Goal: Task Accomplishment & Management: Manage account settings

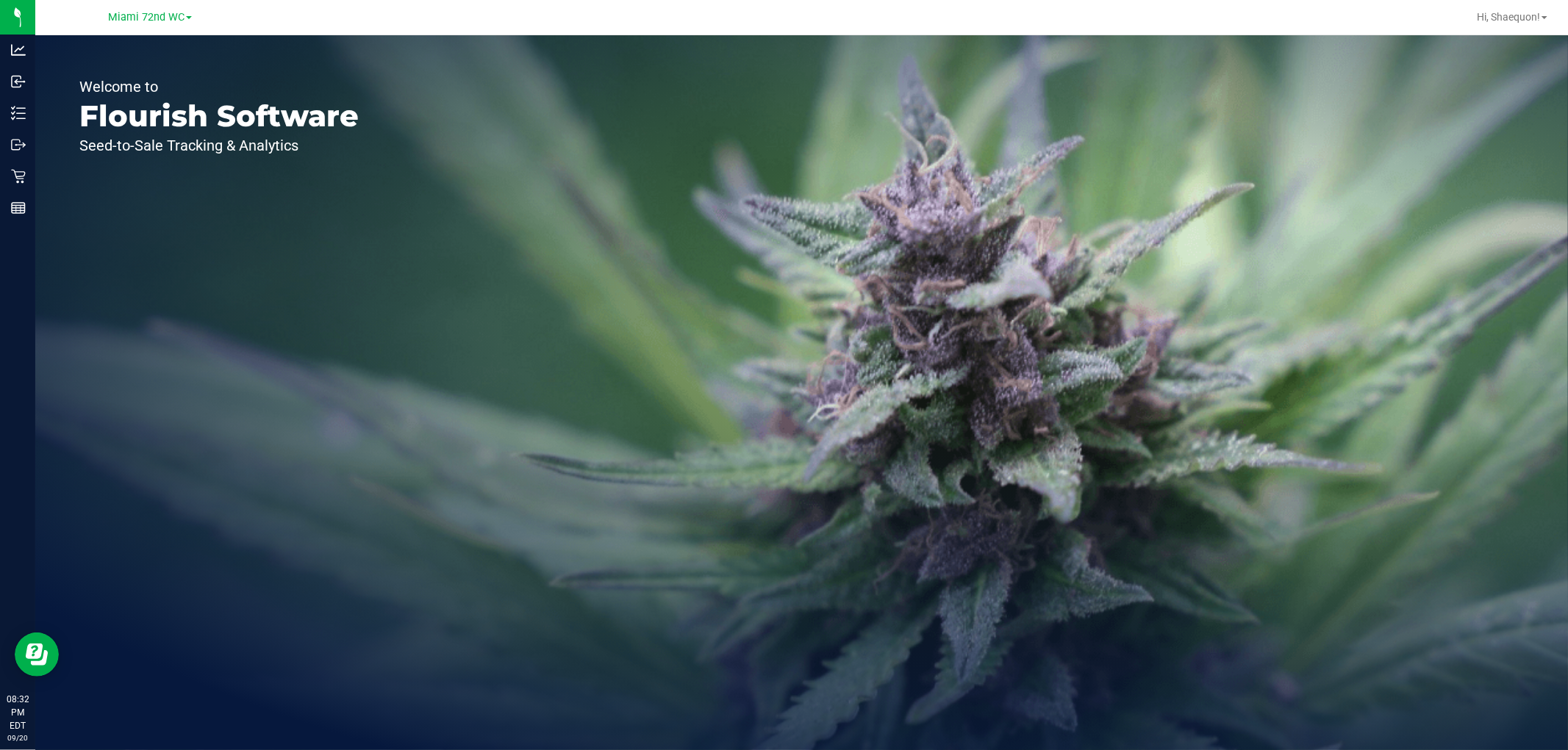
click at [187, 18] on span at bounding box center [188, 18] width 6 height 3
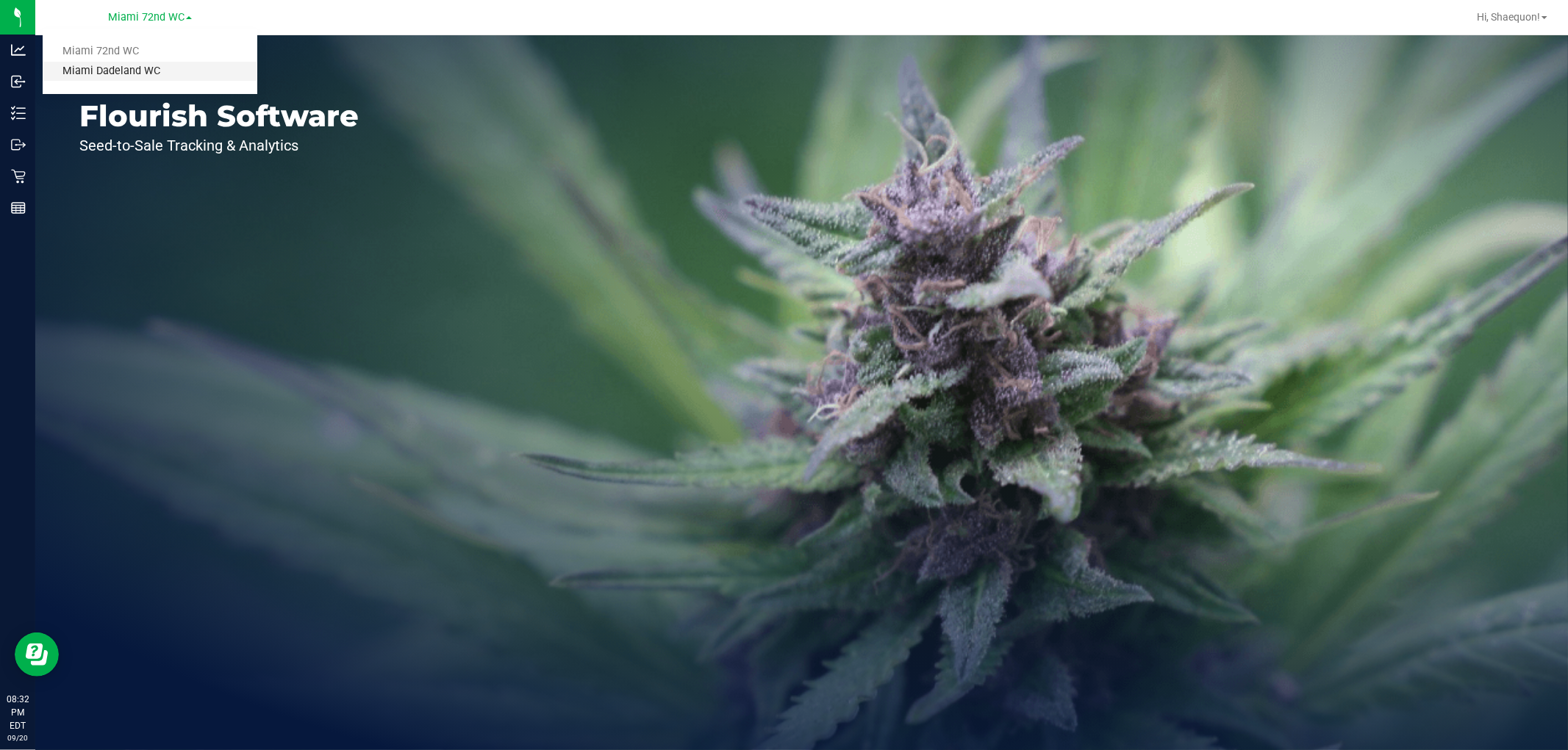
click at [159, 74] on link "Miami Dadeland WC" at bounding box center [150, 72] width 214 height 20
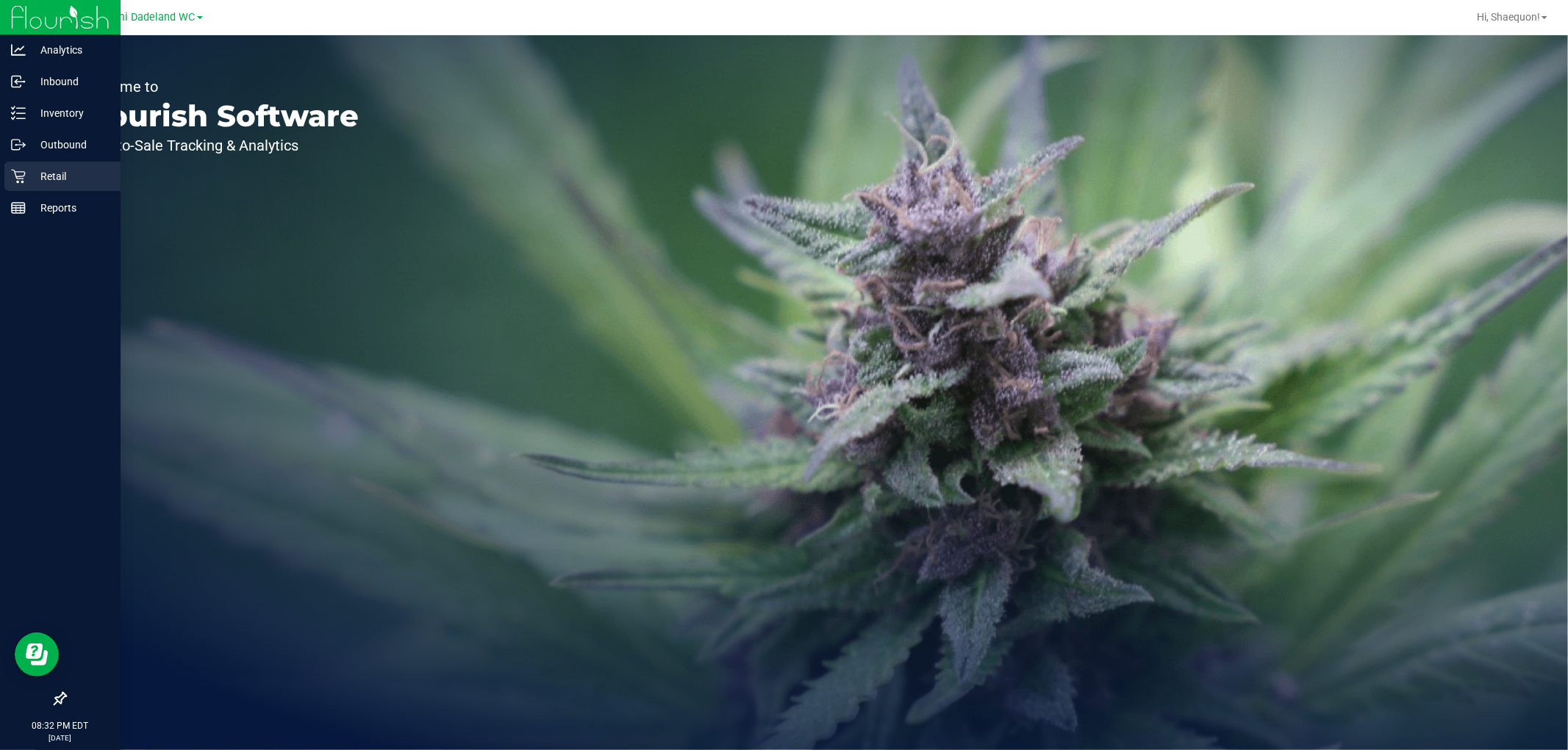
click at [22, 164] on div "Retail" at bounding box center [62, 176] width 116 height 29
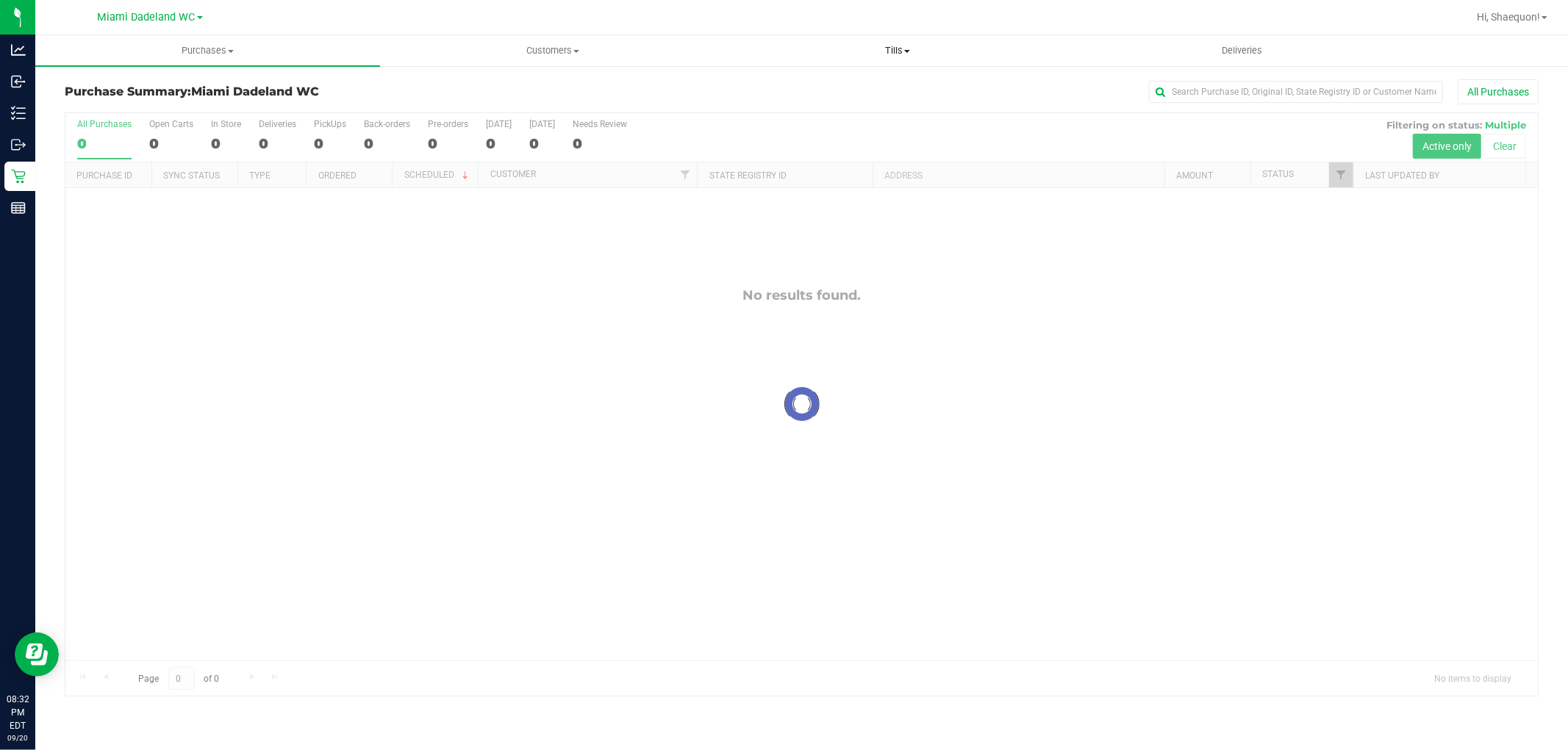
click at [910, 45] on span "Tills" at bounding box center [897, 51] width 343 height 13
click at [851, 93] on li "Manage tills" at bounding box center [897, 89] width 345 height 18
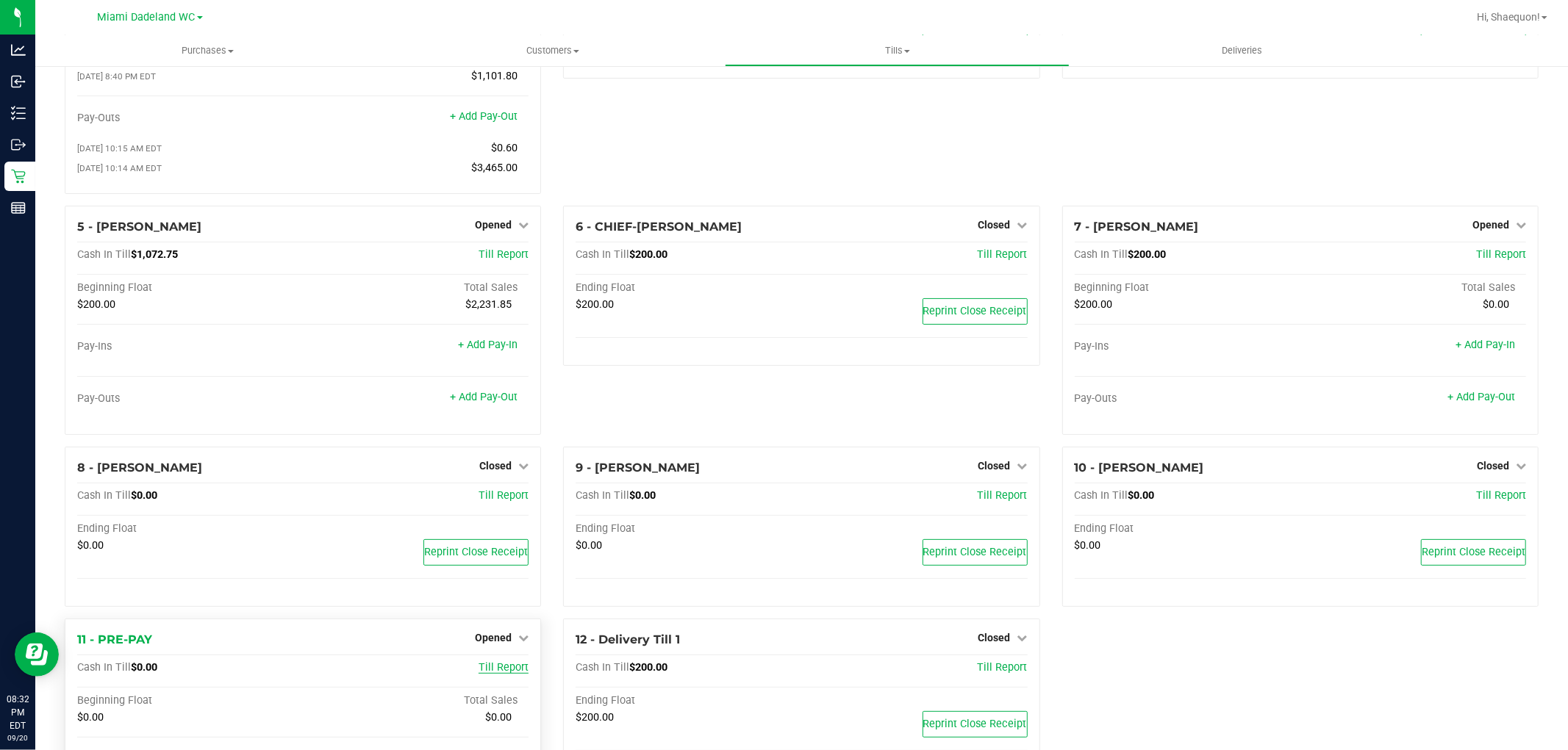
scroll to position [291, 0]
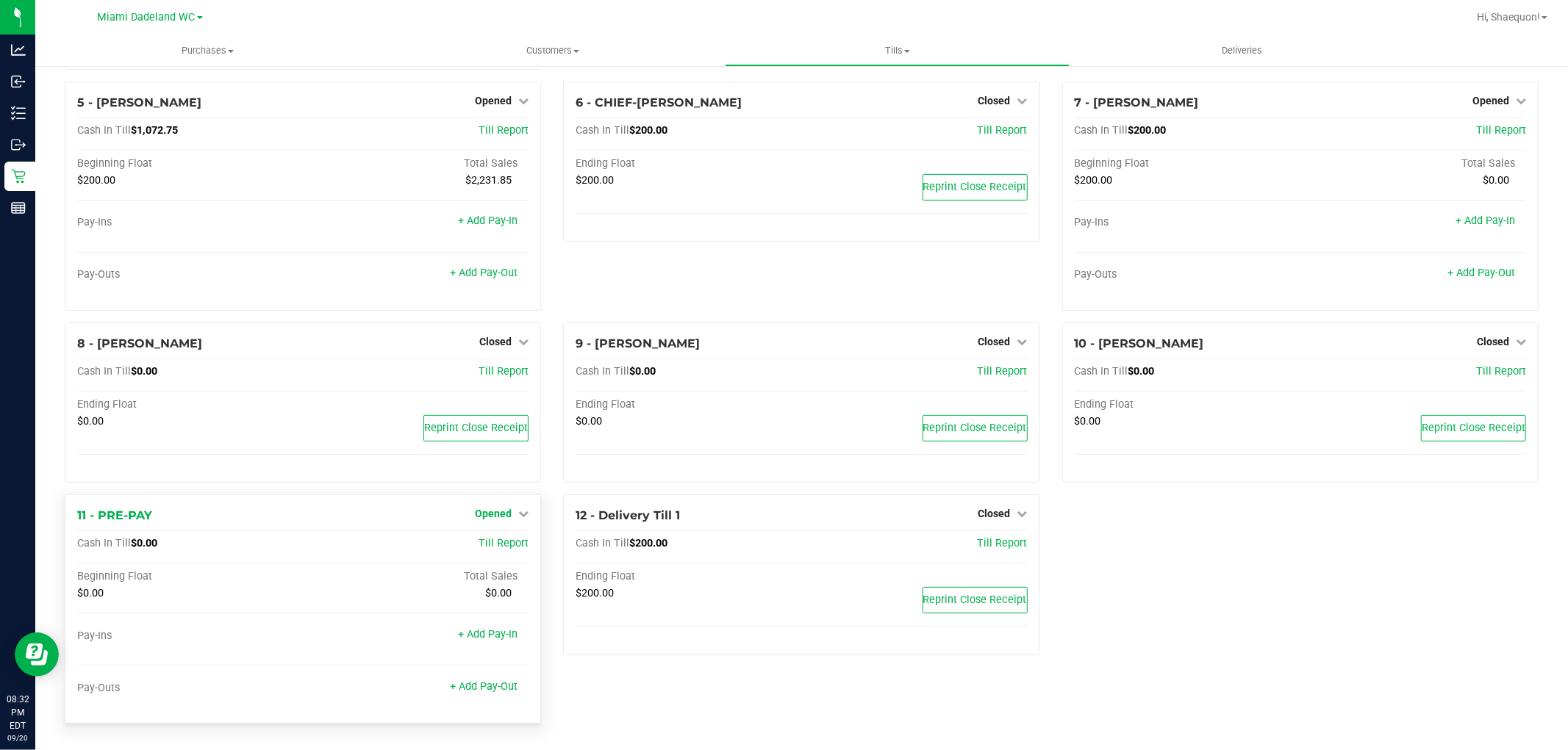
click at [518, 508] on icon at bounding box center [524, 513] width 10 height 10
click at [501, 543] on link "Close Till" at bounding box center [495, 544] width 39 height 12
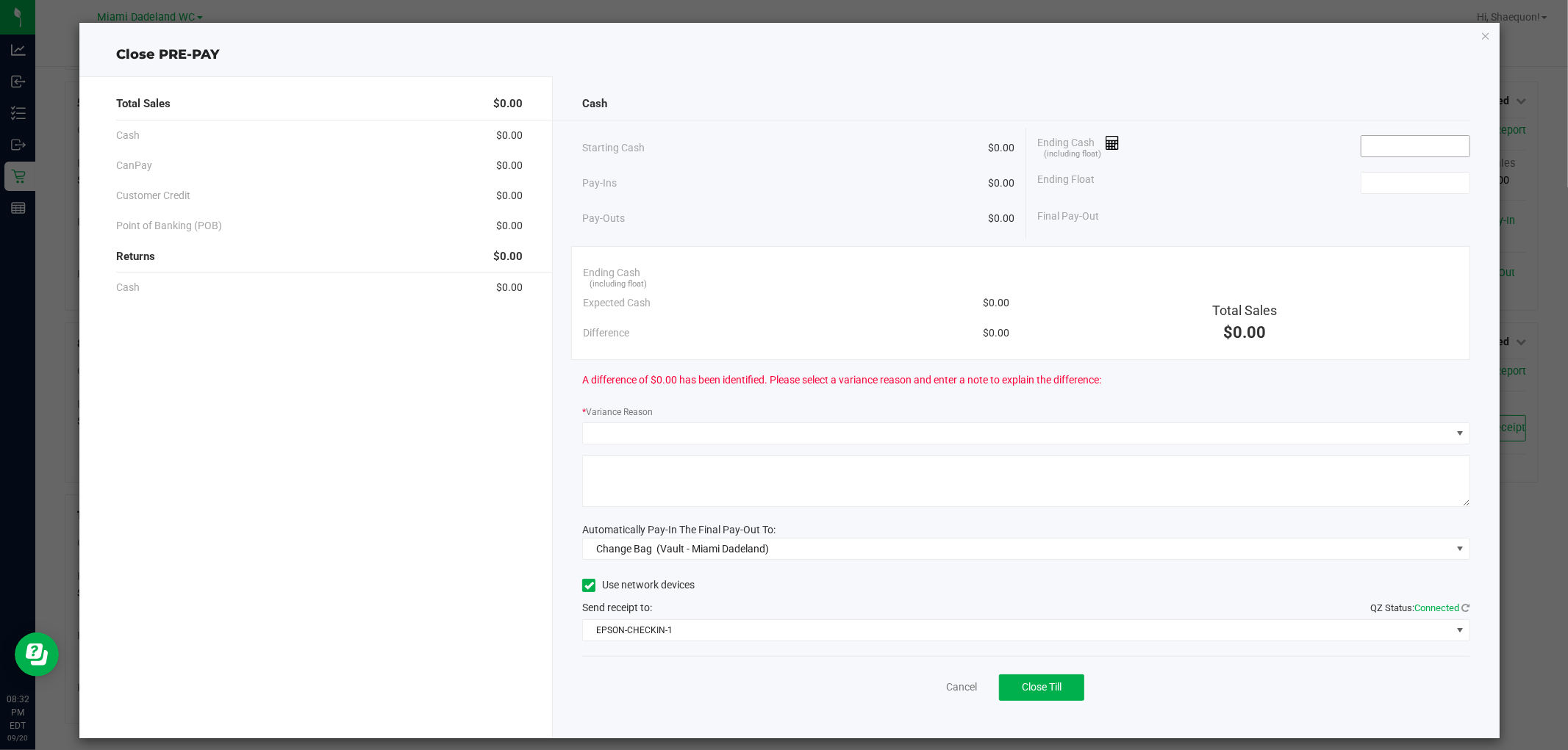
drag, startPoint x: 1416, startPoint y: 132, endPoint x: 1442, endPoint y: 141, distance: 27.5
click at [1423, 133] on div "Ending Cash (including float)" at bounding box center [1253, 146] width 433 height 37
click at [1442, 141] on input at bounding box center [1415, 146] width 108 height 21
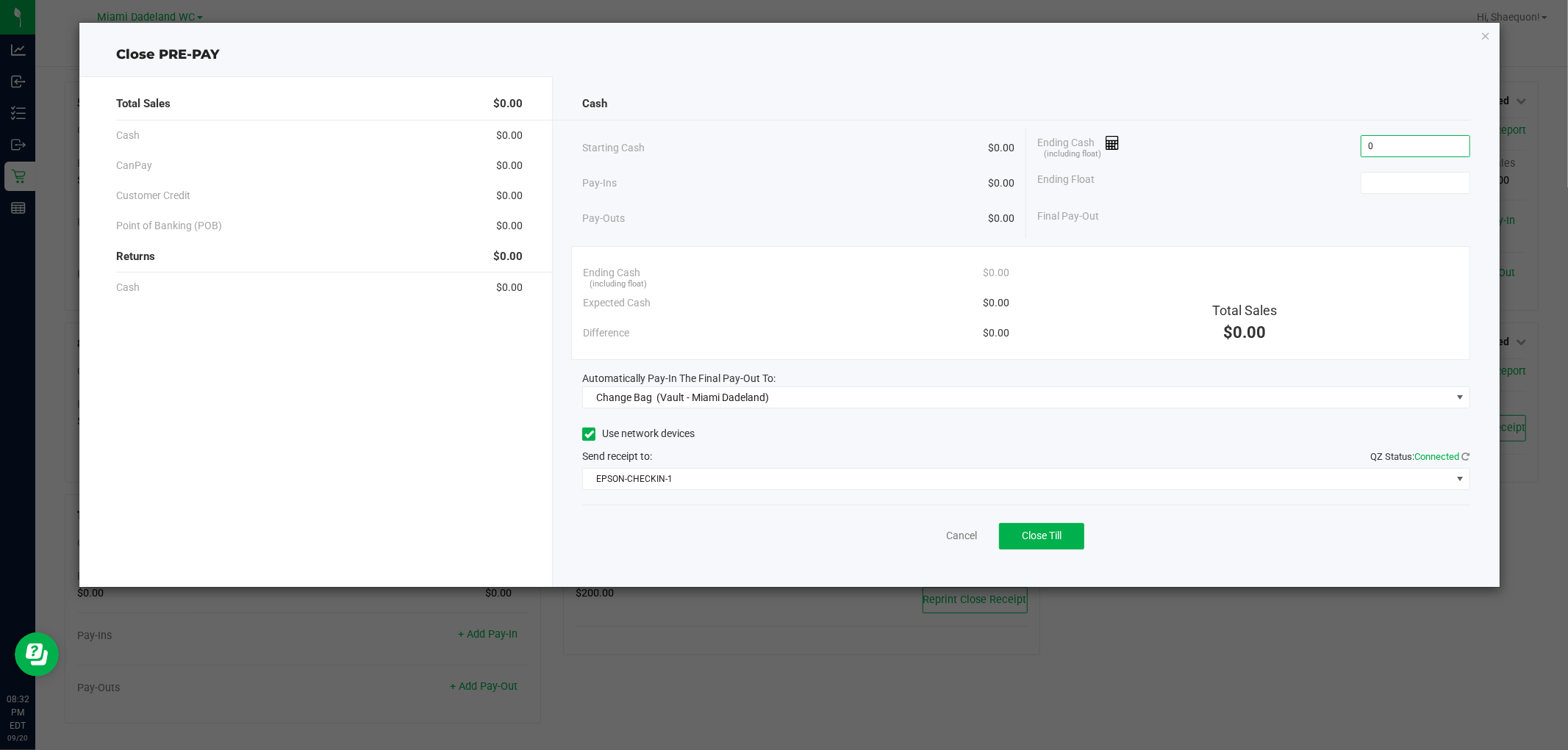
type input "$0.00"
click at [1356, 197] on div "Ending Float $0.00" at bounding box center [1253, 183] width 433 height 37
click at [1467, 399] on span at bounding box center [1460, 398] width 18 height 21
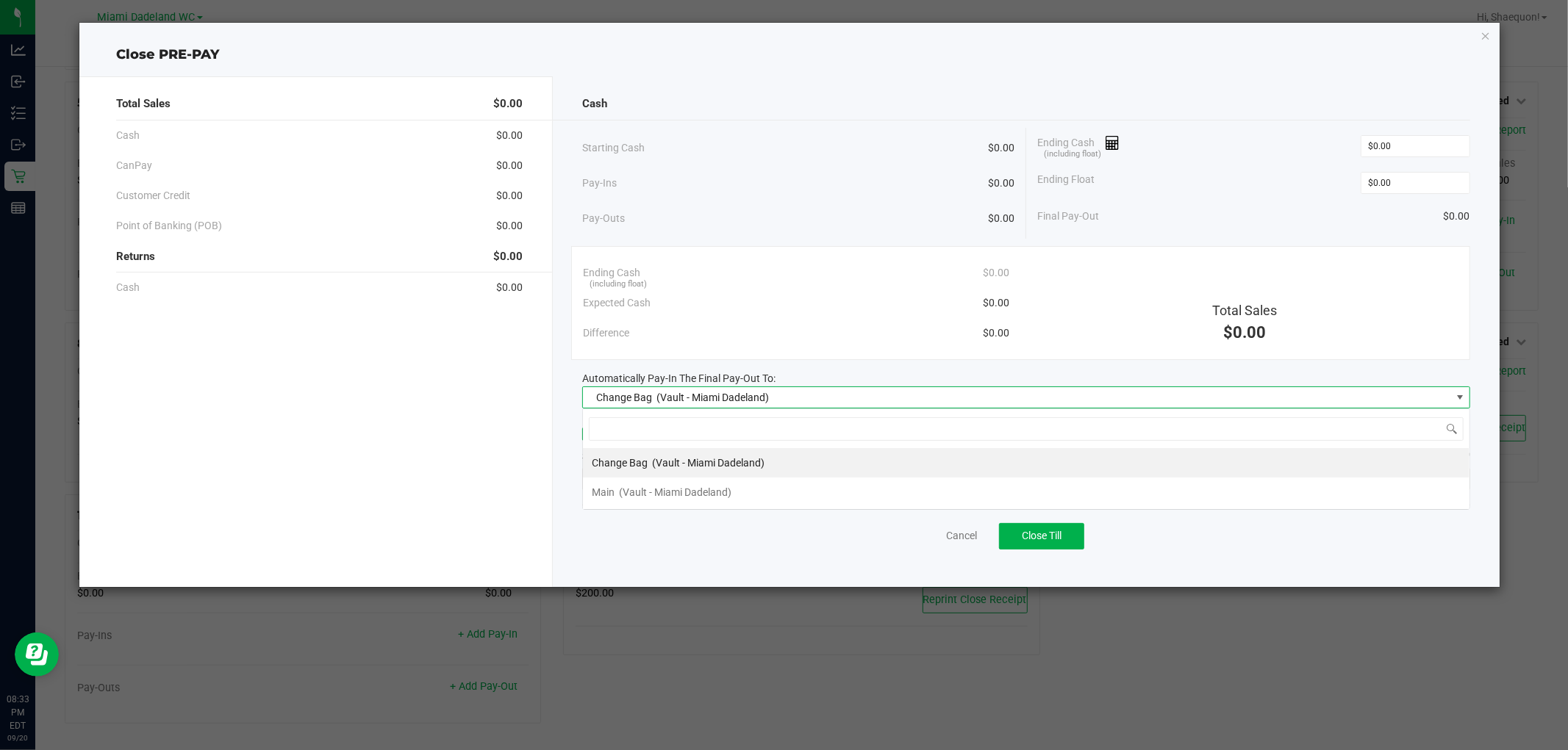
scroll to position [22, 887]
click at [1184, 494] on li "Main (Vault - Miami Dadeland)" at bounding box center [1026, 491] width 886 height 29
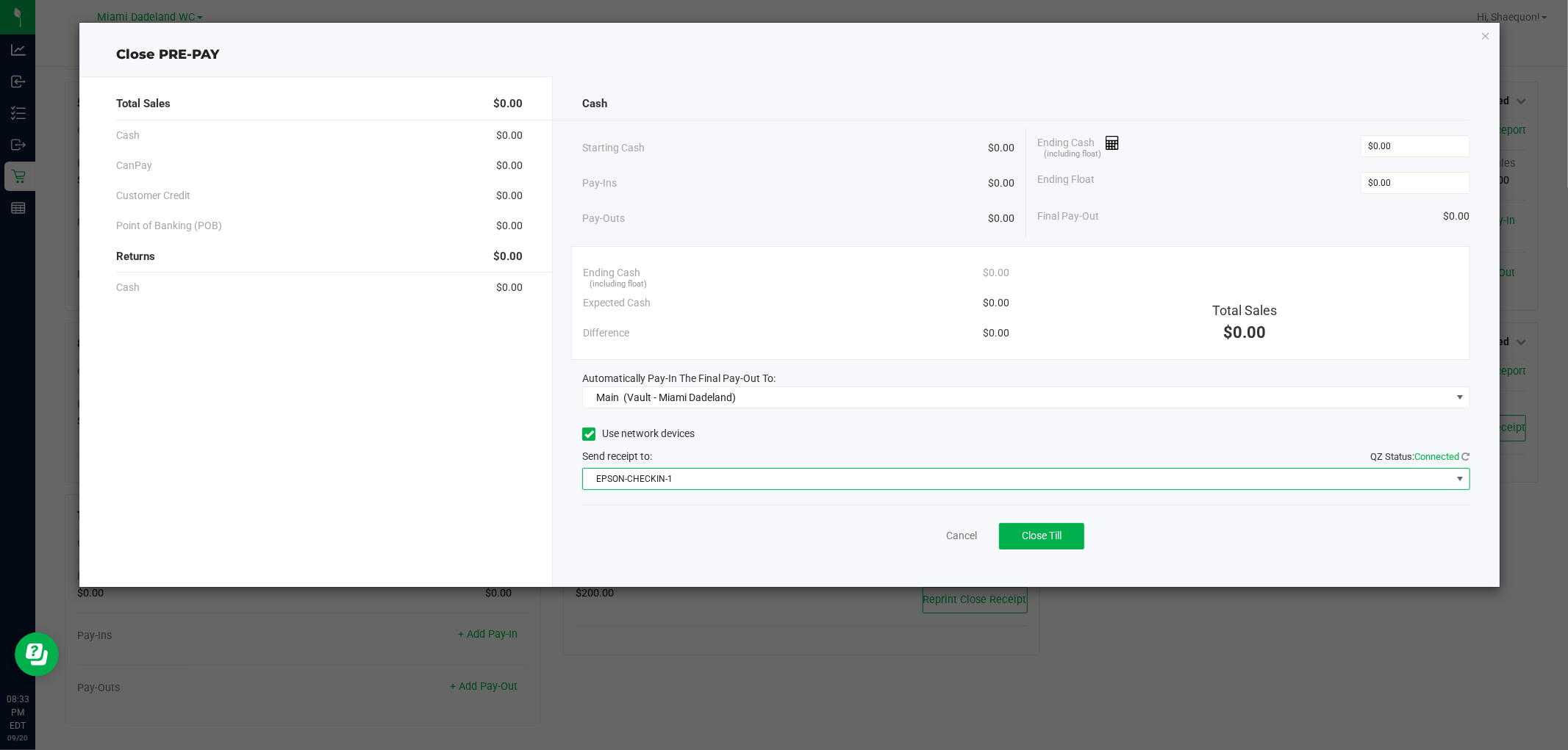
click at [1448, 475] on span "EPSON-CHECKIN-1" at bounding box center [1017, 479] width 868 height 21
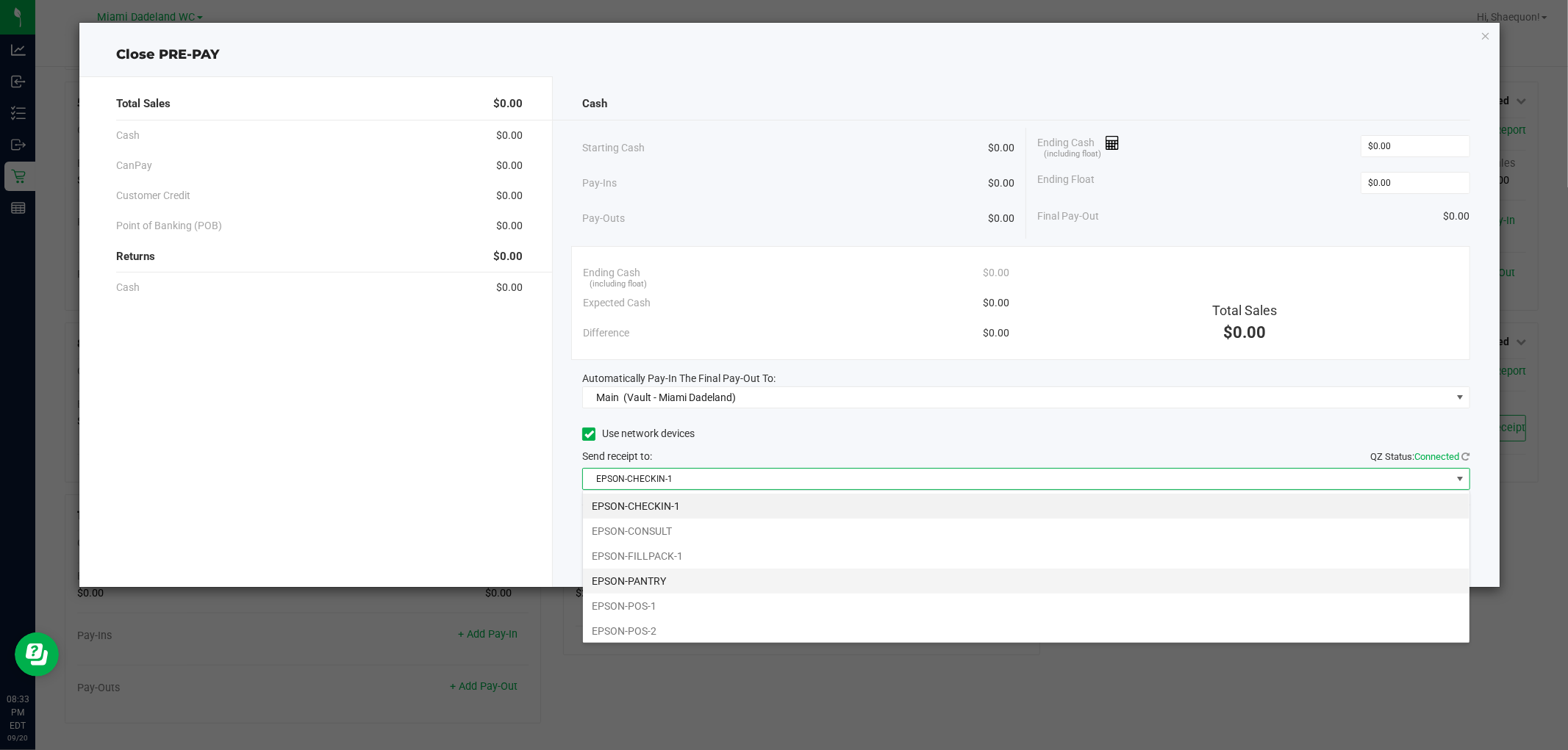
click at [1309, 582] on li "EPSON-PANTRY" at bounding box center [1026, 581] width 886 height 25
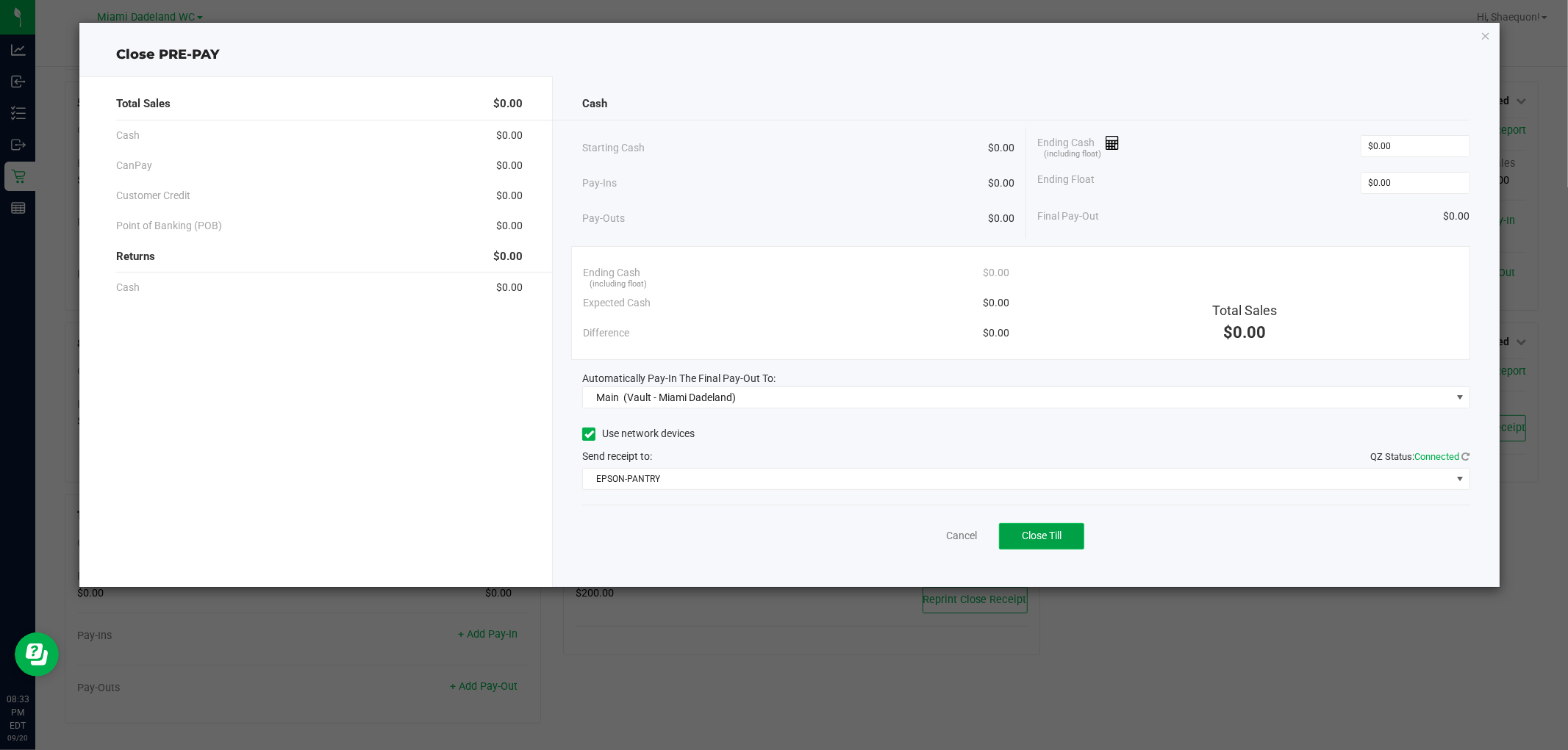
click at [1047, 537] on span "Close Till" at bounding box center [1041, 536] width 39 height 12
click at [916, 537] on link "Dismiss" at bounding box center [928, 536] width 35 height 15
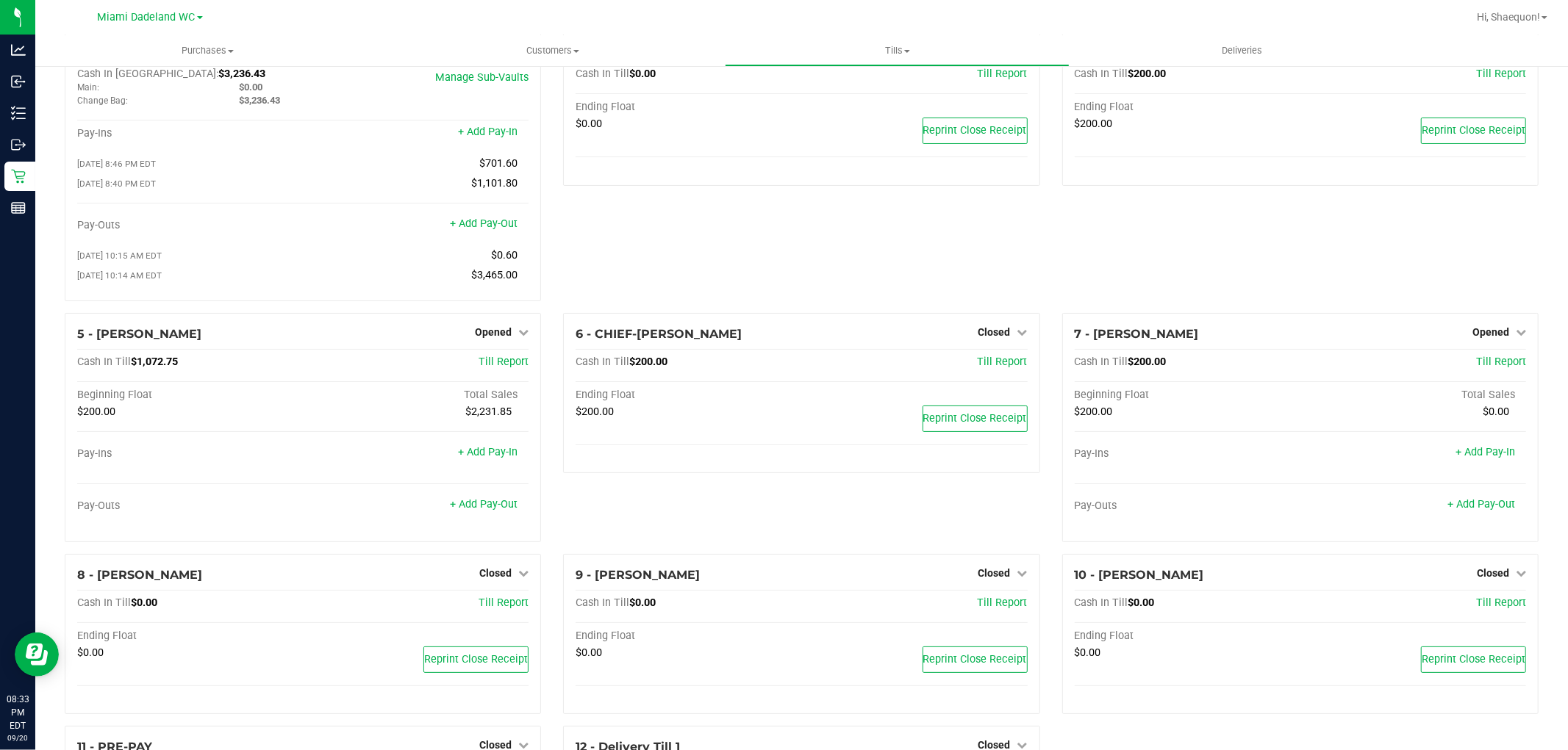
scroll to position [0, 0]
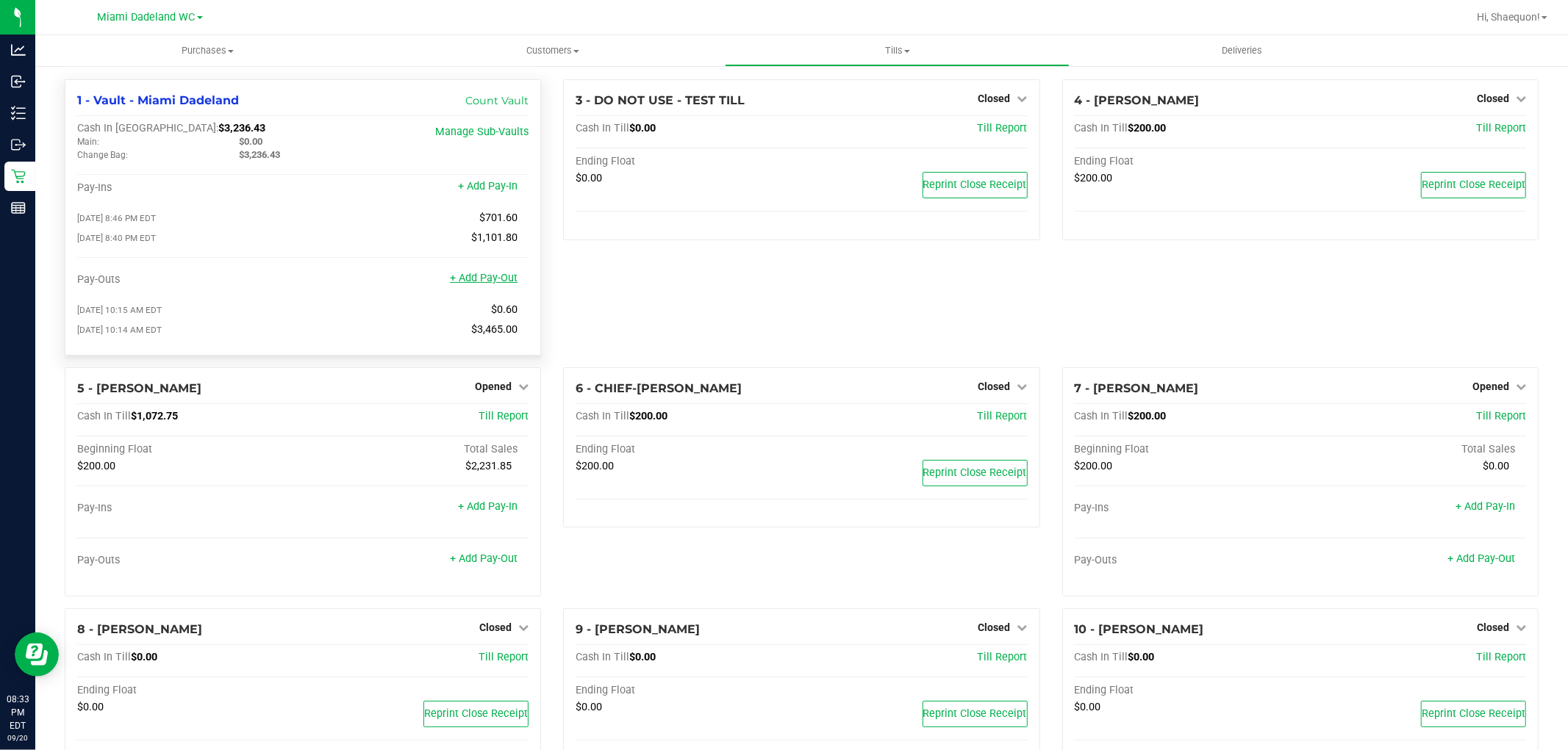
click at [482, 277] on link "+ Add Pay-Out" at bounding box center [483, 278] width 68 height 13
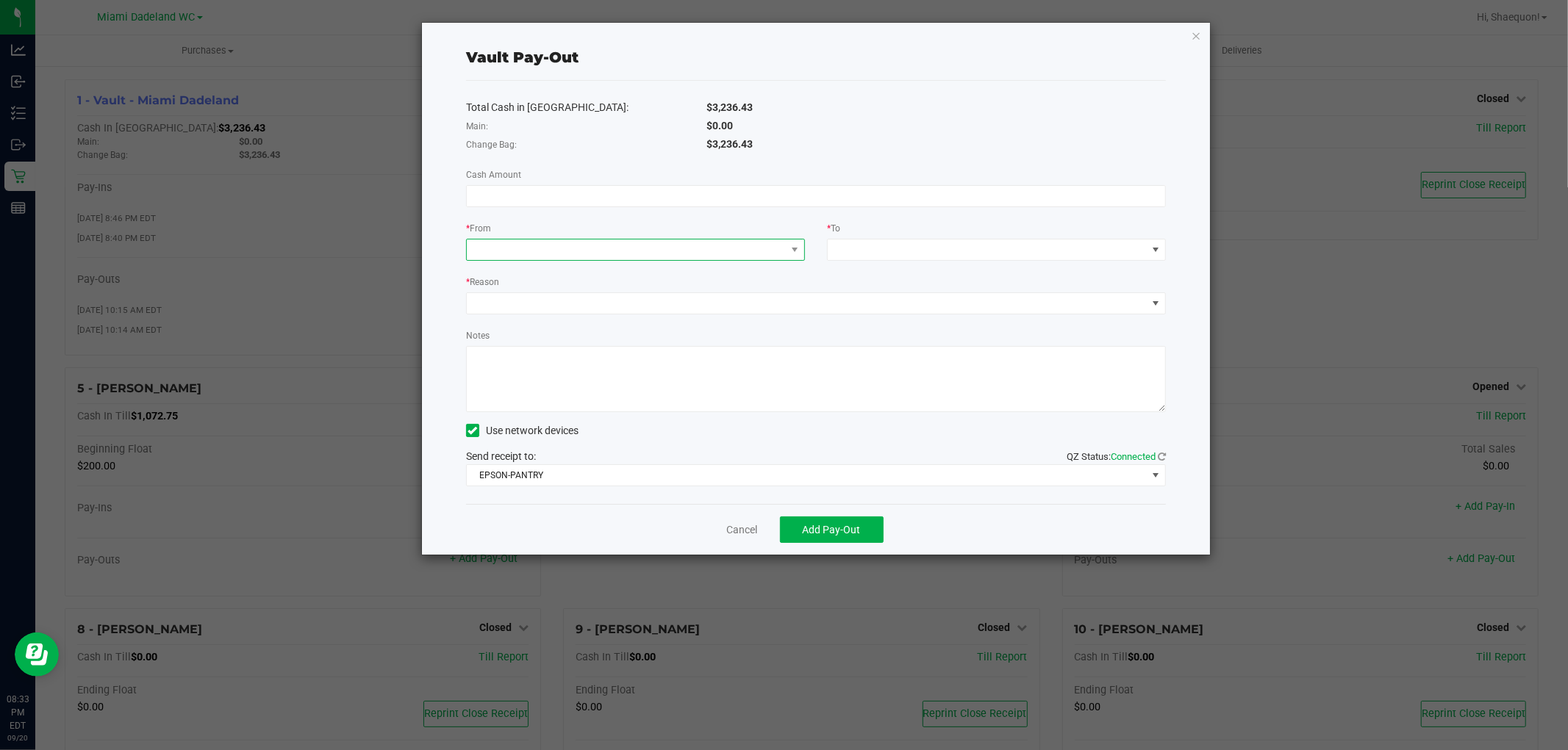
click at [792, 255] on span at bounding box center [795, 249] width 18 height 21
click at [717, 312] on li "Change Bag (Vault - Miami Dadeland)" at bounding box center [635, 315] width 338 height 29
click at [1150, 254] on span at bounding box center [1156, 249] width 12 height 12
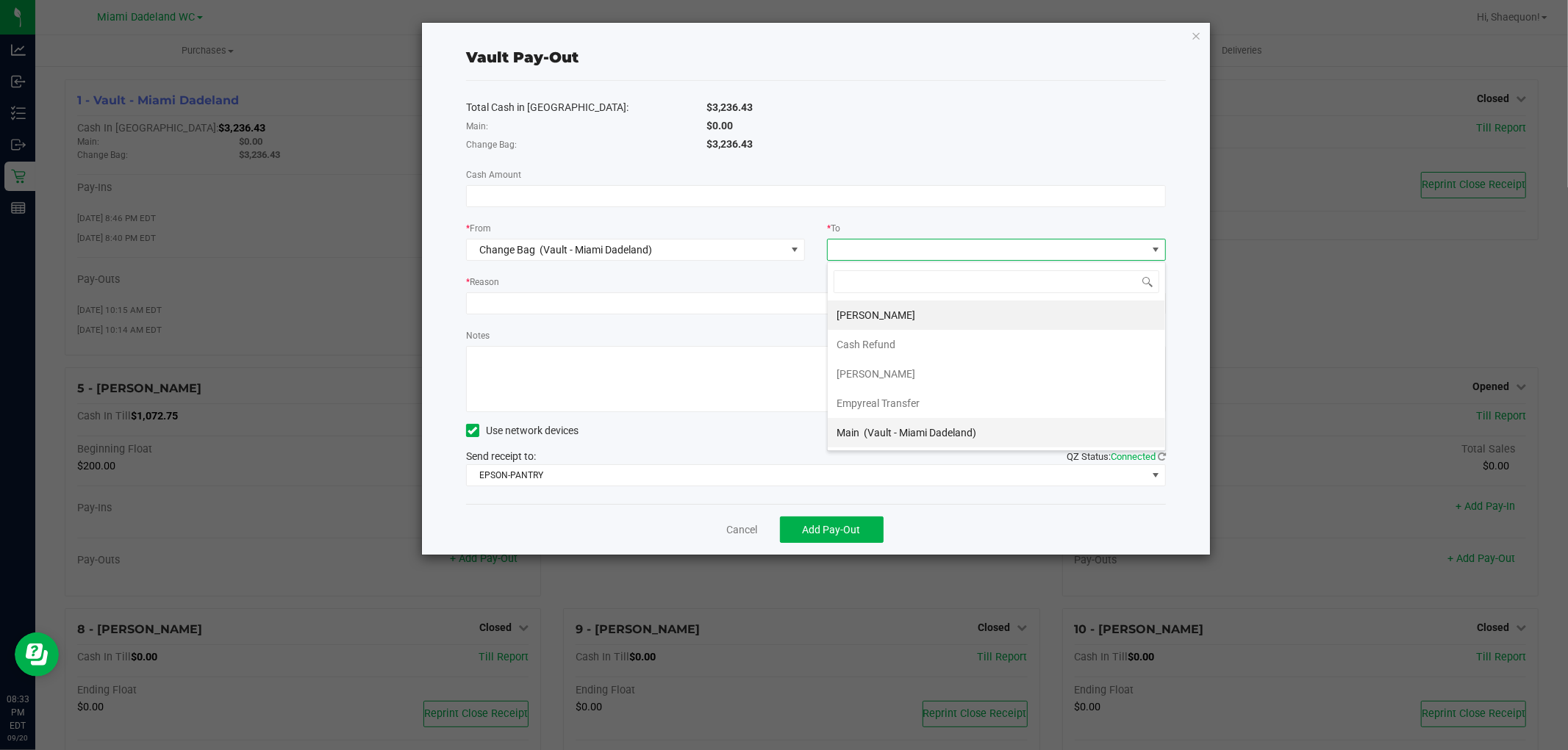
click at [1011, 429] on li "Main (Vault - Miami Dadeland)" at bounding box center [996, 432] width 338 height 29
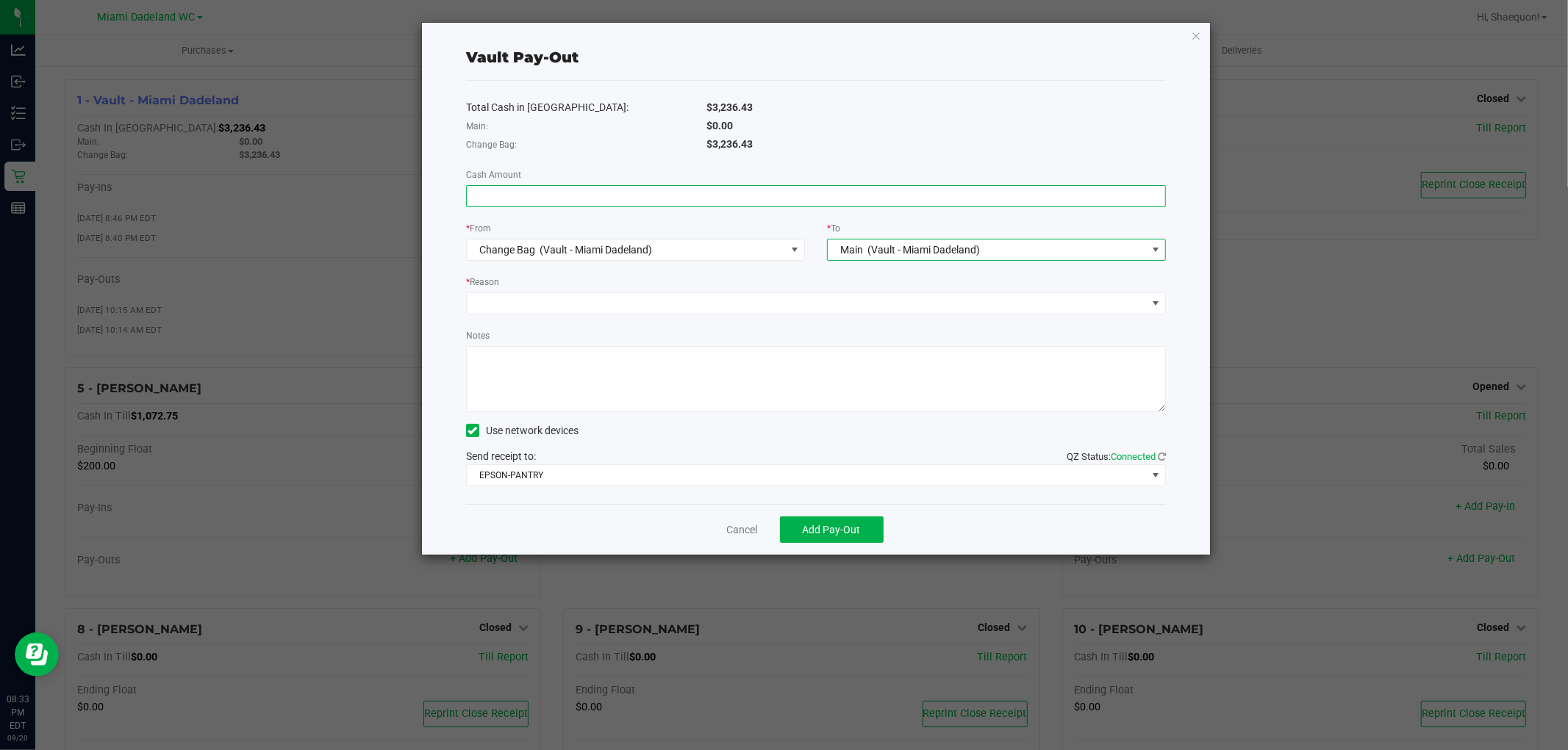
click at [744, 189] on input at bounding box center [816, 196] width 699 height 21
type input "$1,236.43"
click at [711, 285] on div "* Reason" at bounding box center [816, 283] width 700 height 18
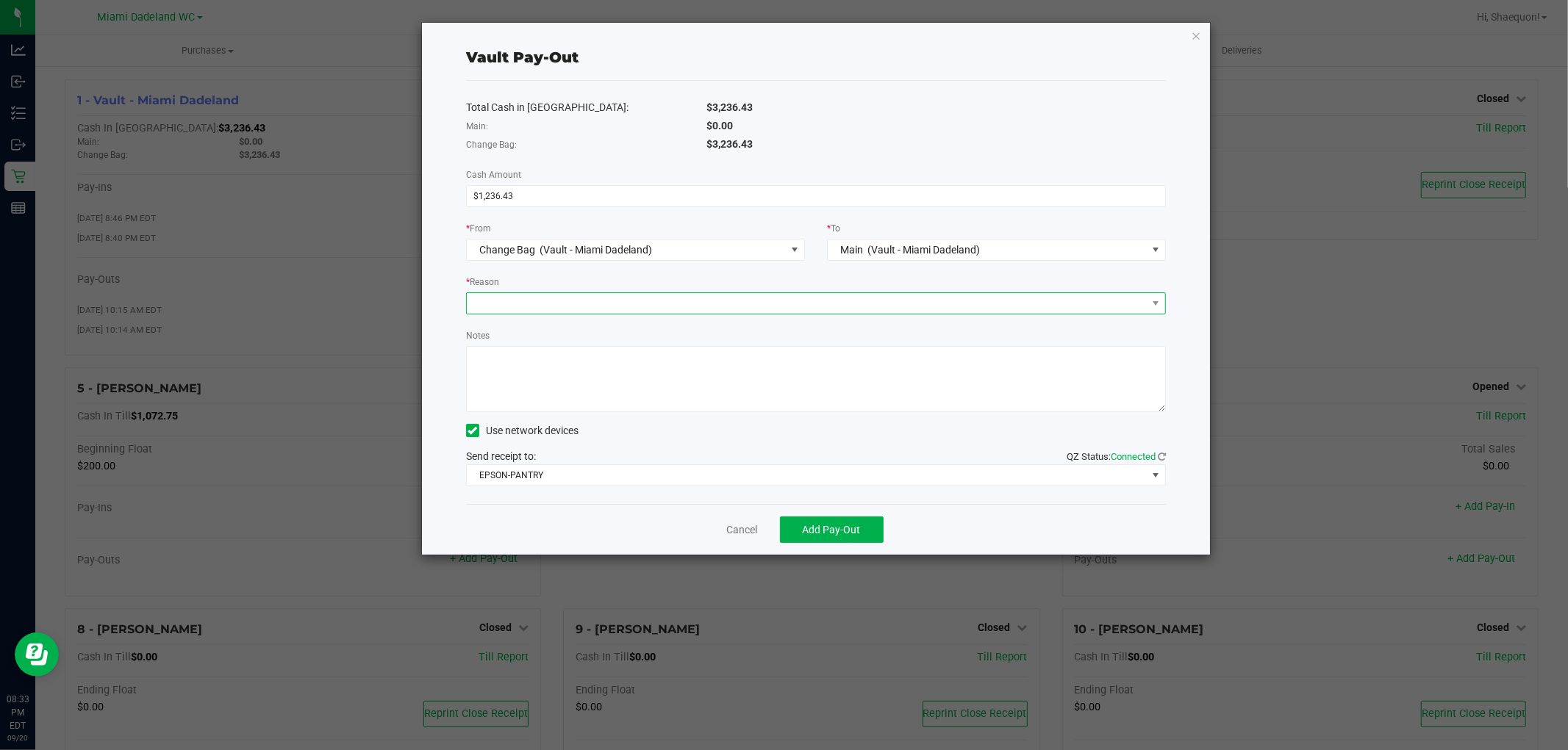
click at [716, 305] on span at bounding box center [807, 303] width 680 height 21
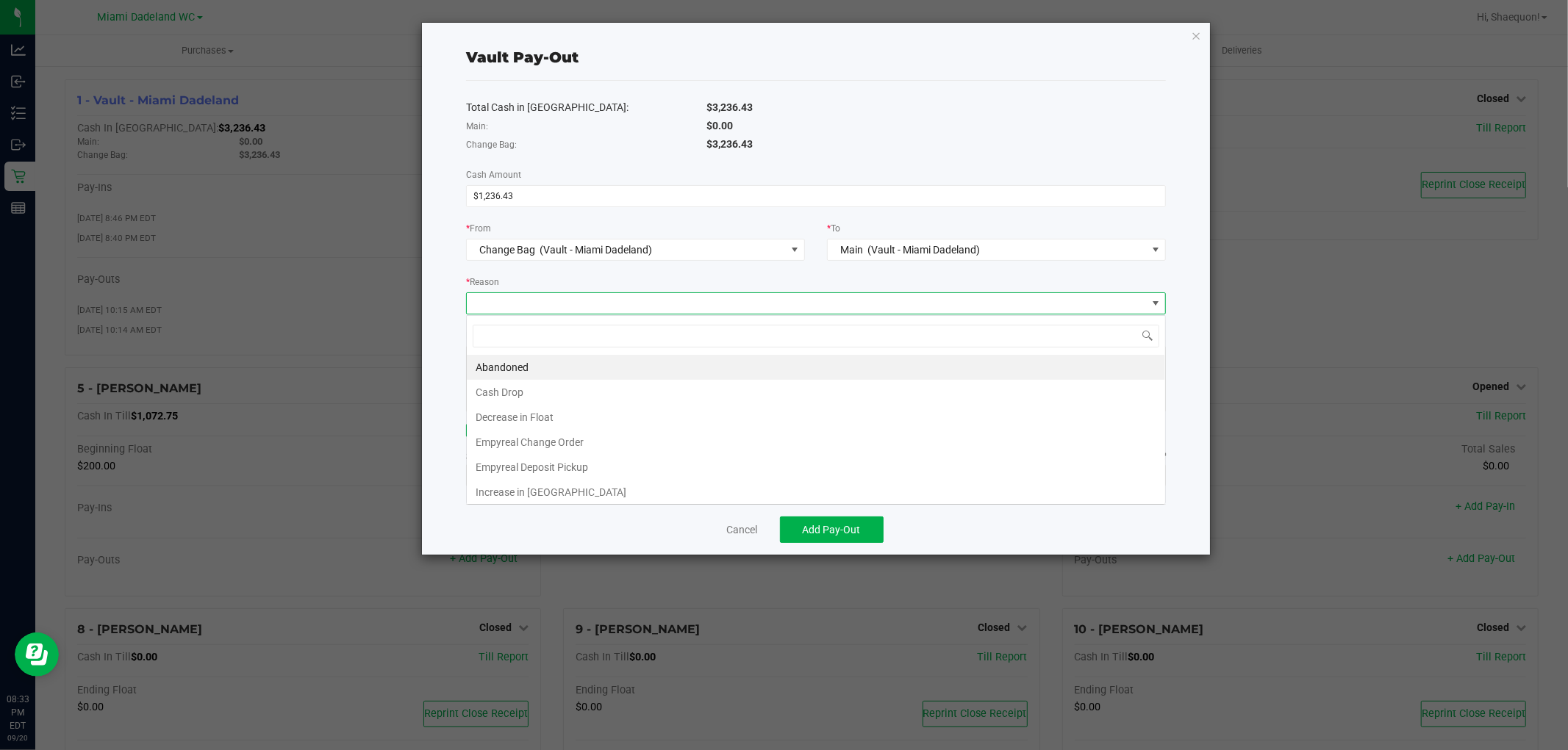
scroll to position [22, 700]
click at [612, 384] on li "Cash Drop" at bounding box center [816, 393] width 699 height 25
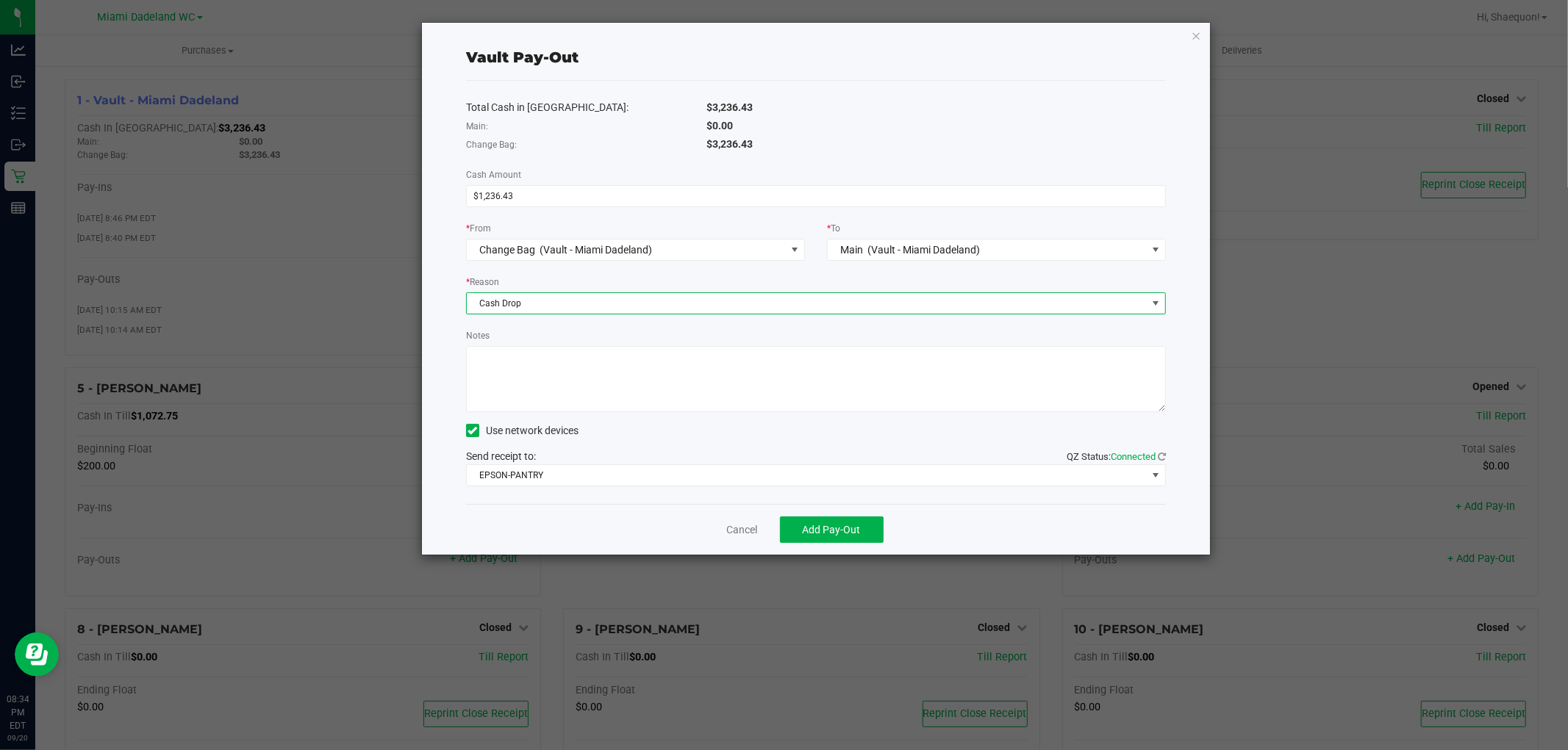
click at [640, 325] on div "Total Cash in Vault: $3,236.43 Main: $0.00 Change Bag: $3,236.43 Cash Amount $1…" at bounding box center [816, 293] width 700 height 424
click at [622, 391] on textarea "Notes" at bounding box center [816, 378] width 700 height 66
type textarea "ssamuel"
click at [642, 428] on div "Use network devices" at bounding box center [816, 430] width 700 height 22
click at [838, 532] on span "Add Pay-Out" at bounding box center [831, 530] width 58 height 12
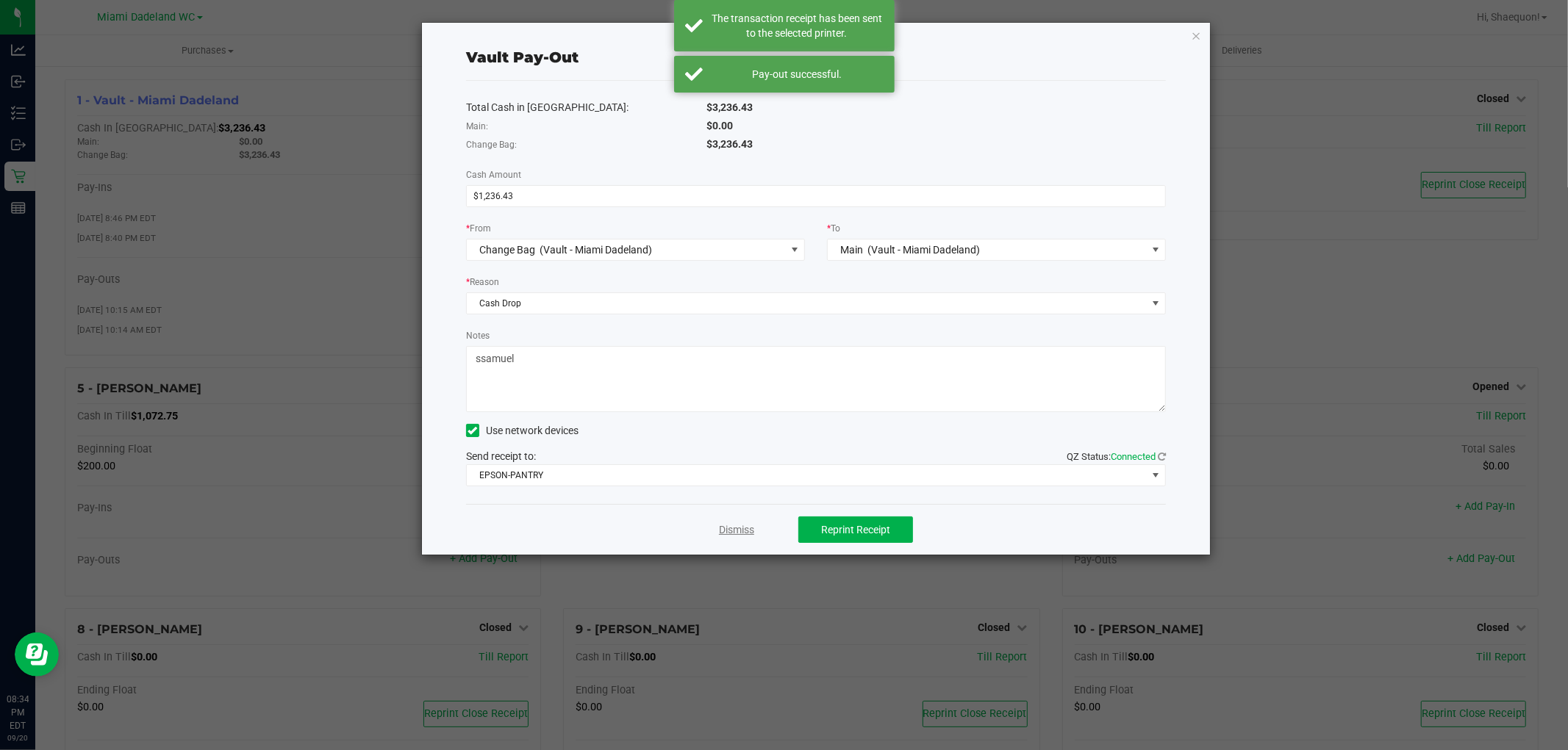
click at [732, 535] on link "Dismiss" at bounding box center [736, 530] width 35 height 15
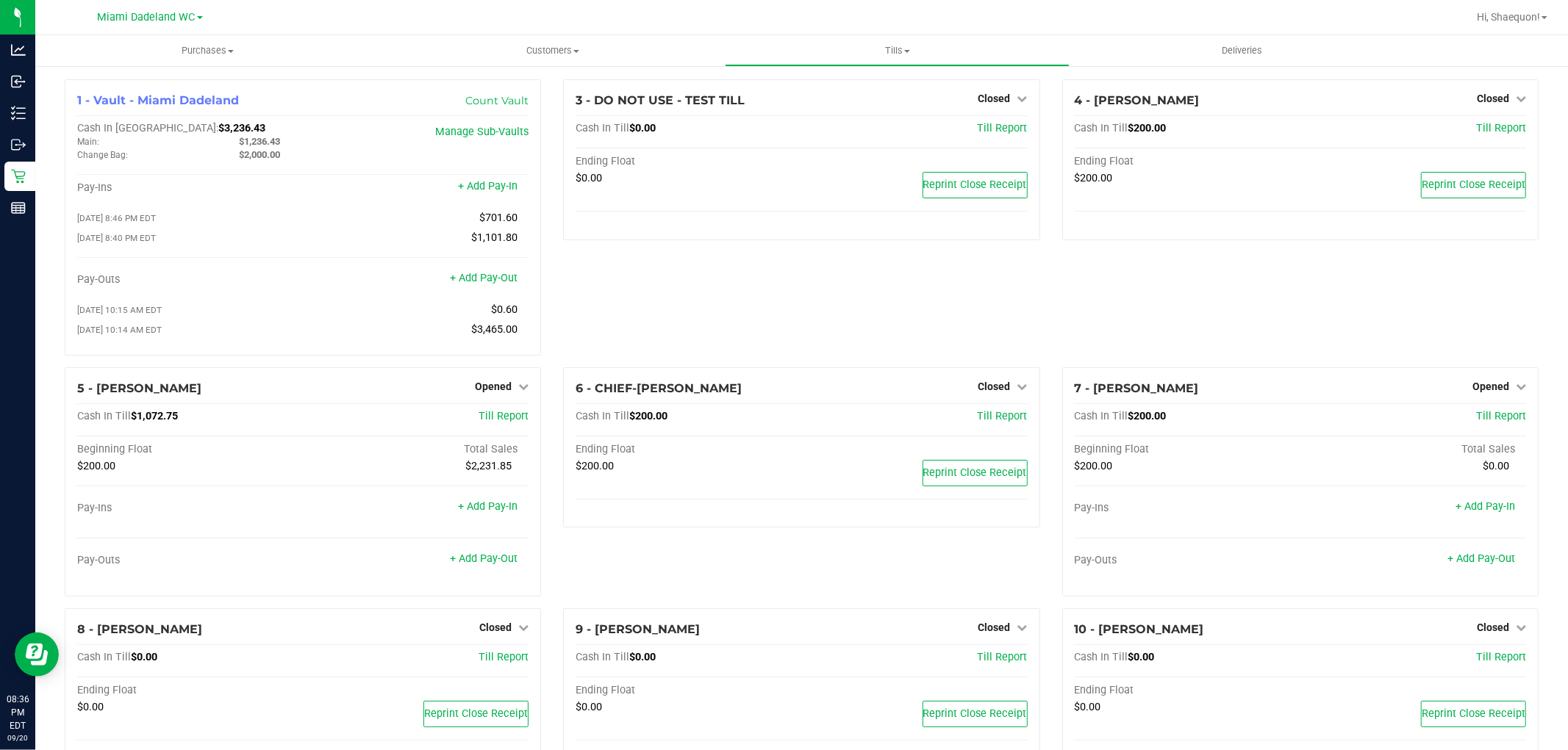
click at [688, 299] on div "3 - DO NOT USE - TEST TILL Closed Open Till Cash In Till $0.00 Till Report Endi…" at bounding box center [801, 223] width 498 height 288
click at [518, 391] on icon at bounding box center [524, 386] width 10 height 10
click at [509, 423] on link "Close Till" at bounding box center [495, 417] width 39 height 12
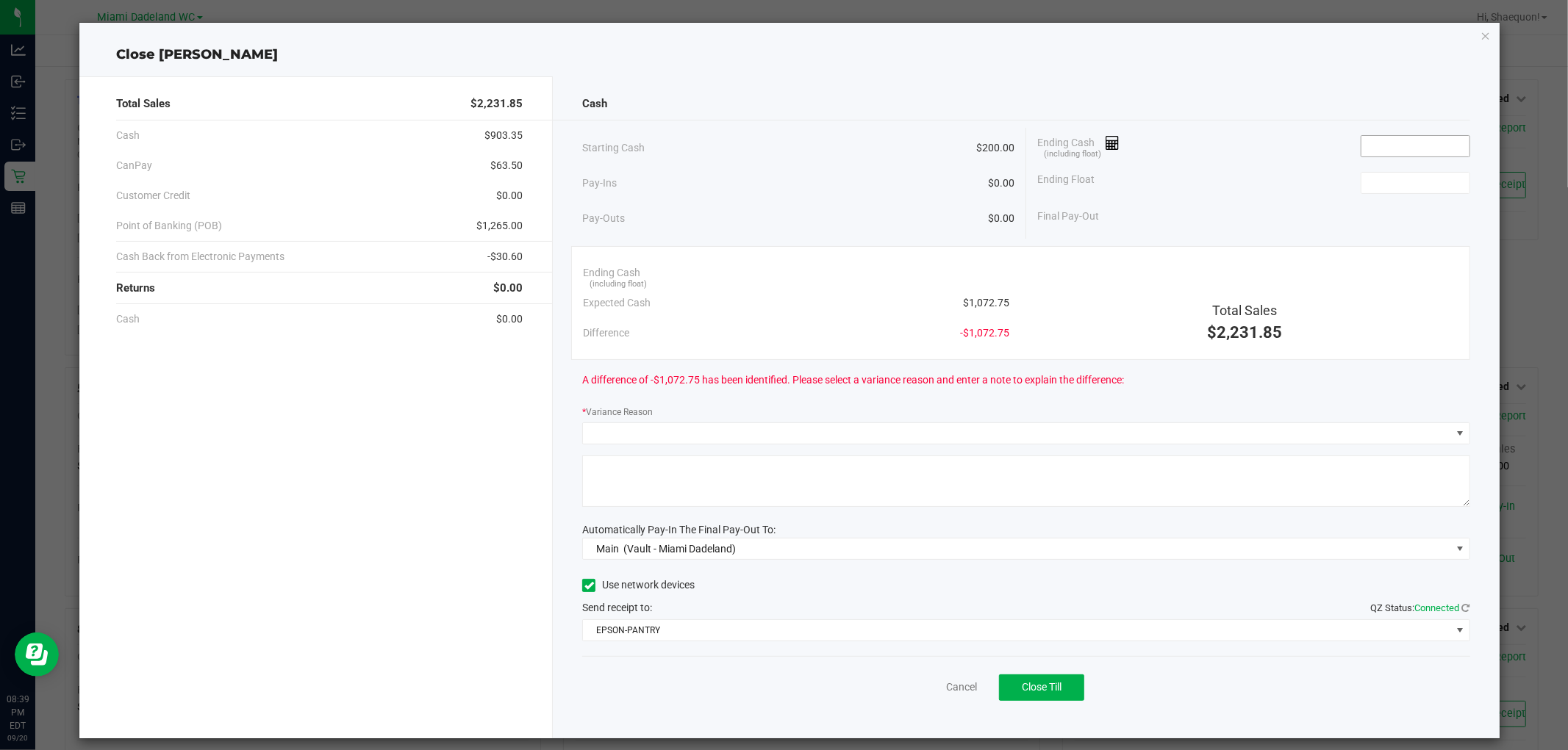
click at [1373, 147] on input at bounding box center [1415, 146] width 108 height 21
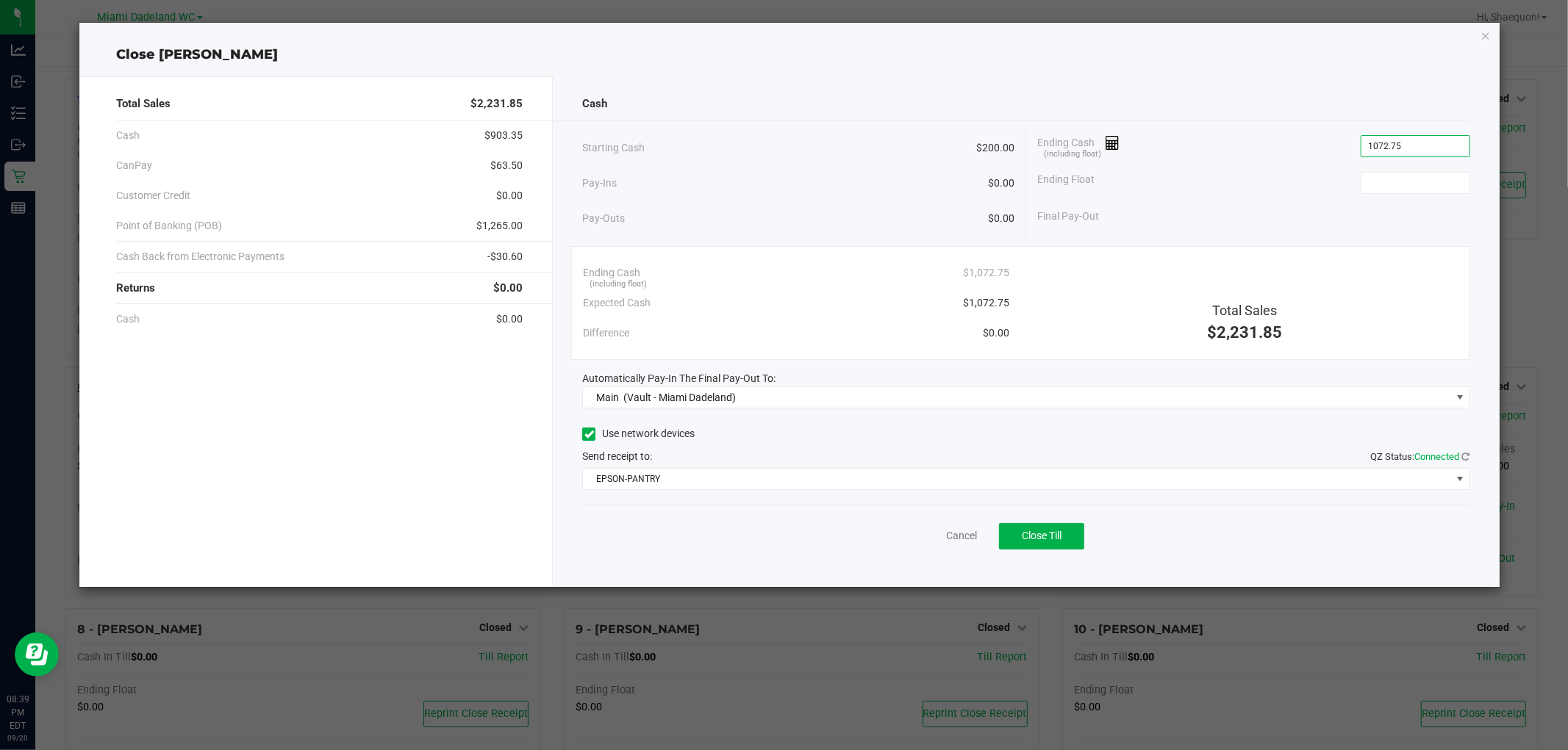
type input "$1,072.75"
type input "$200.00"
click at [1277, 189] on div "Ending Float $200.00" at bounding box center [1253, 183] width 433 height 37
click at [1027, 534] on span "Close Till" at bounding box center [1041, 536] width 39 height 12
click at [929, 532] on link "Dismiss" at bounding box center [928, 536] width 35 height 15
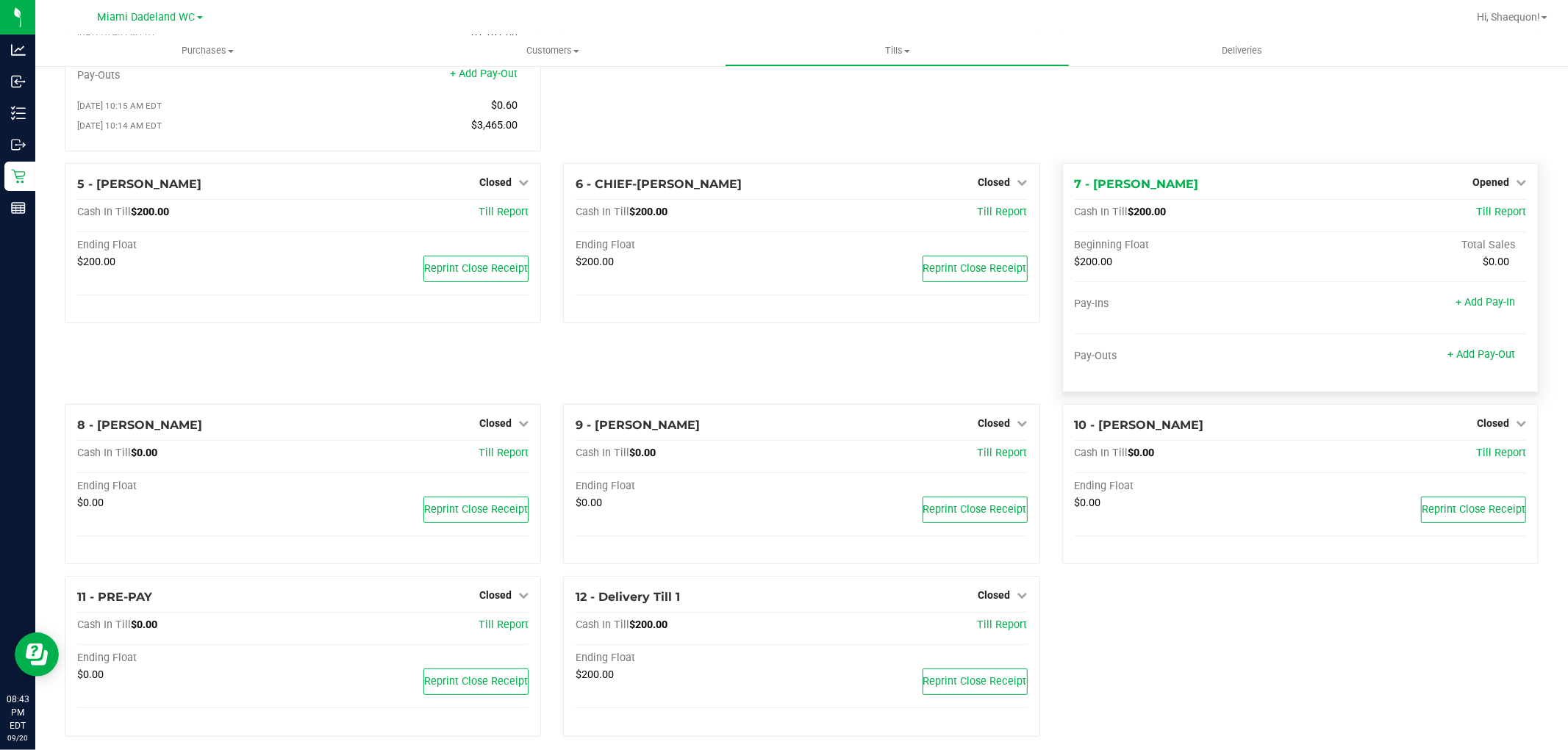
scroll to position [223, 0]
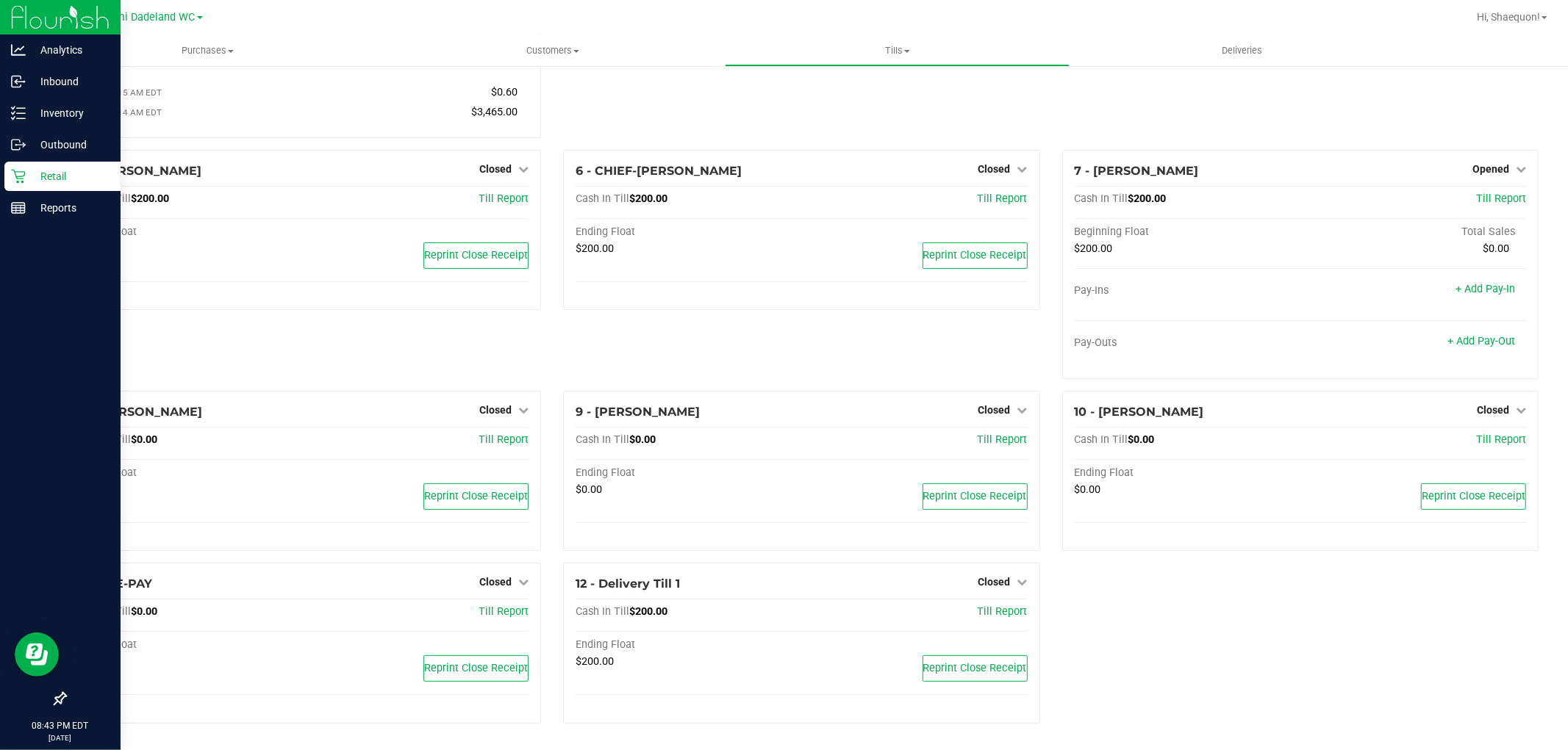
drag, startPoint x: 1159, startPoint y: 619, endPoint x: 0, endPoint y: 259, distance: 1213.6
click at [1159, 620] on div "1 - Vault - Miami Dadeland Count Vault Cash In Vault: $4,109.18 Main: $2,109.18…" at bounding box center [802, 299] width 1496 height 874
click at [51, 169] on p "Retail" at bounding box center [70, 176] width 88 height 18
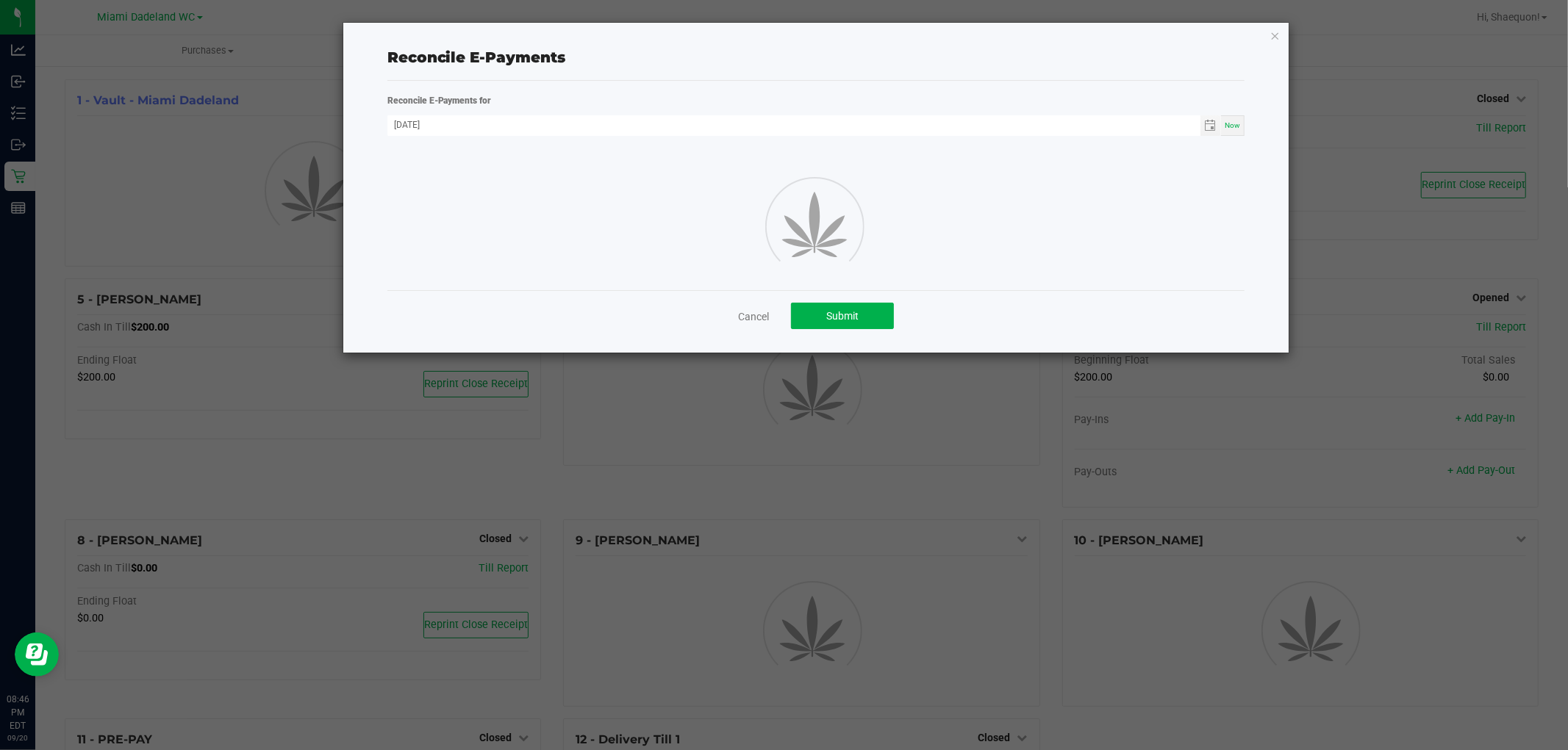
click button "button" at bounding box center [1276, 35] width 10 height 18
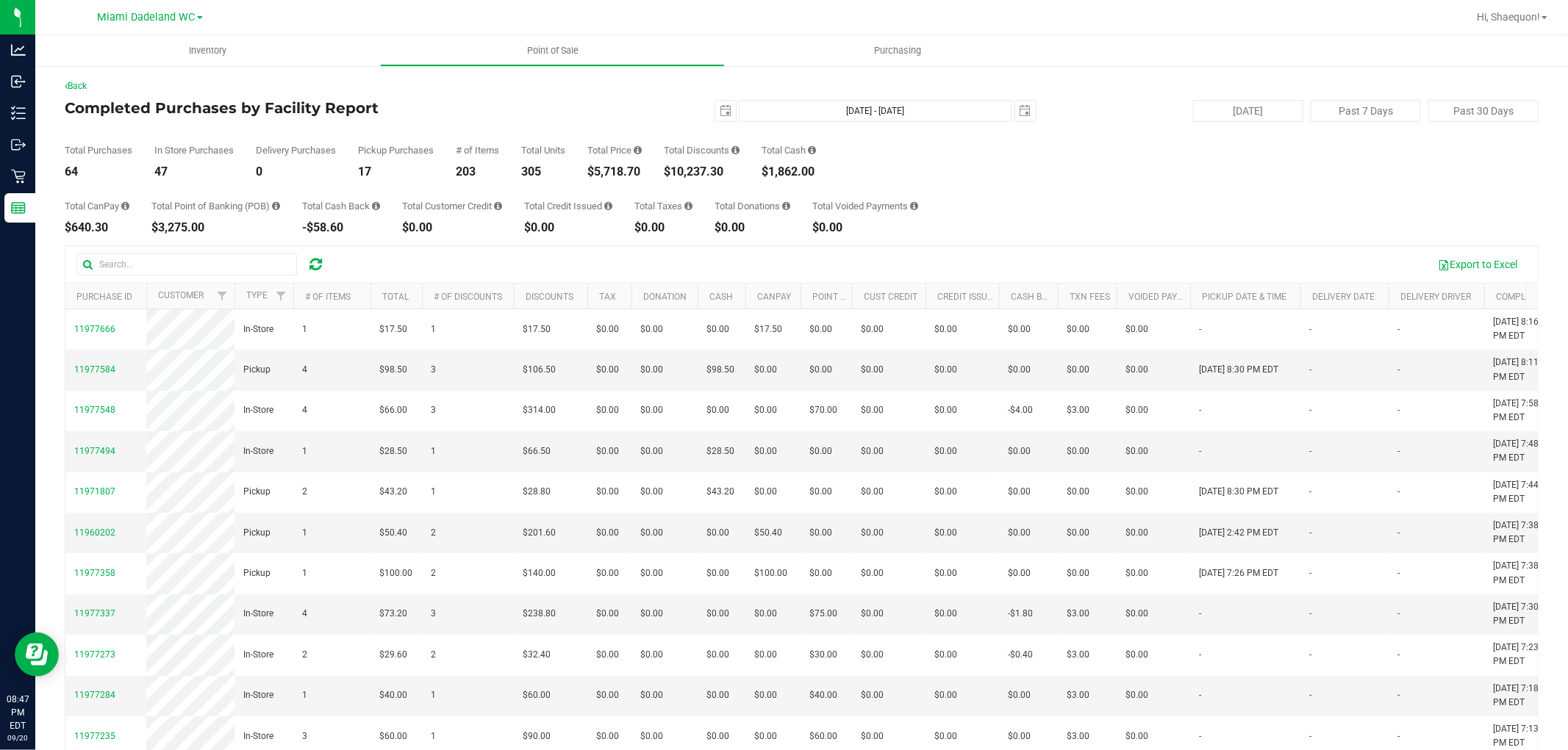
drag, startPoint x: 730, startPoint y: 171, endPoint x: 676, endPoint y: 167, distance: 54.1
click at [676, 167] on div "$10,237.30" at bounding box center [702, 172] width 75 height 12
copy div "10,237.30"
click at [946, 141] on div "Total Purchases 64 In Store Purchases 47 Delivery Purchases 0 Pickup Purchases …" at bounding box center [802, 150] width 1474 height 56
click at [134, 97] on div "Back Completed Purchases by Facility Report 2025-09-19 Sep 19, 2025 - Sep 19, 2…" at bounding box center [802, 449] width 1474 height 738
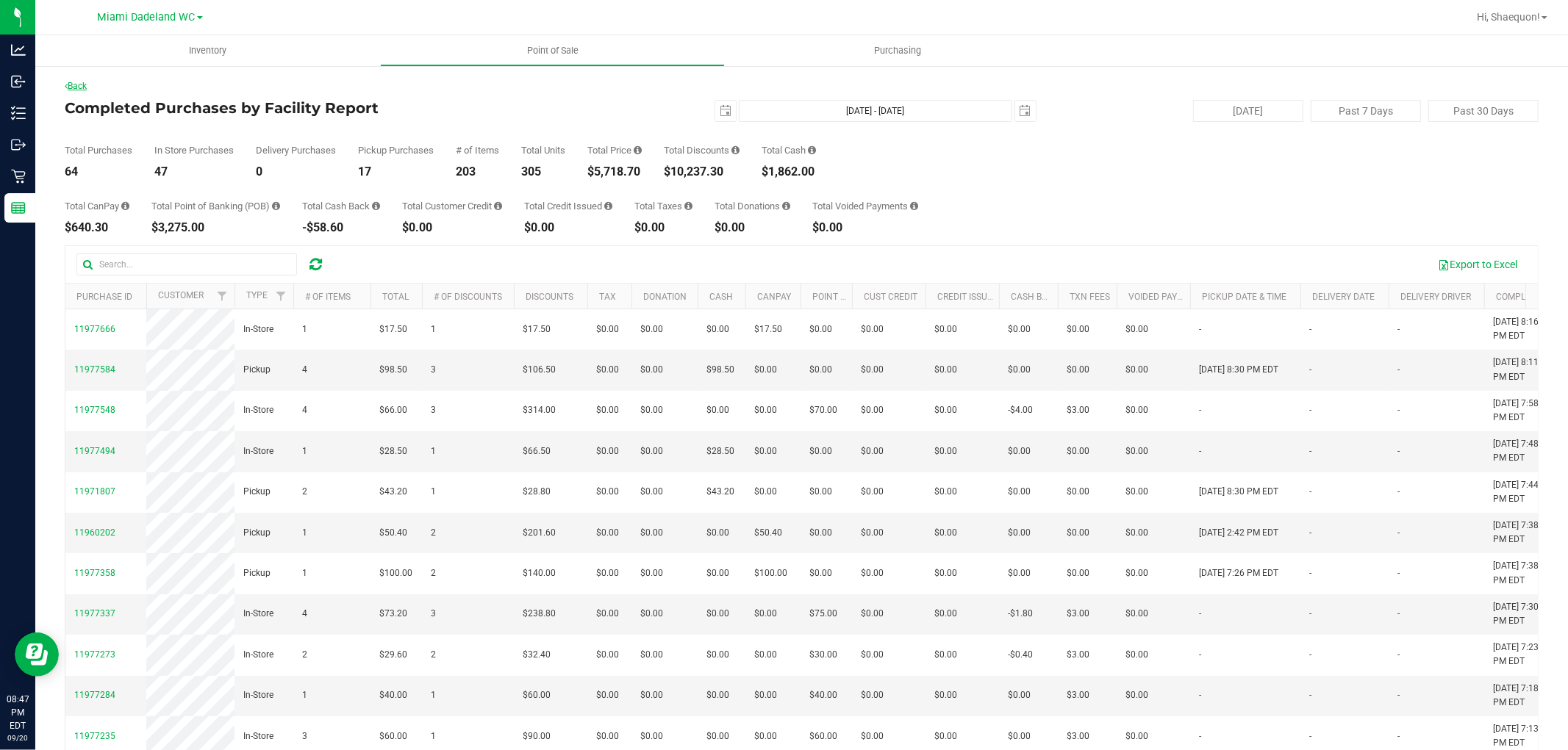
click at [81, 82] on link "Back" at bounding box center [75, 86] width 22 height 10
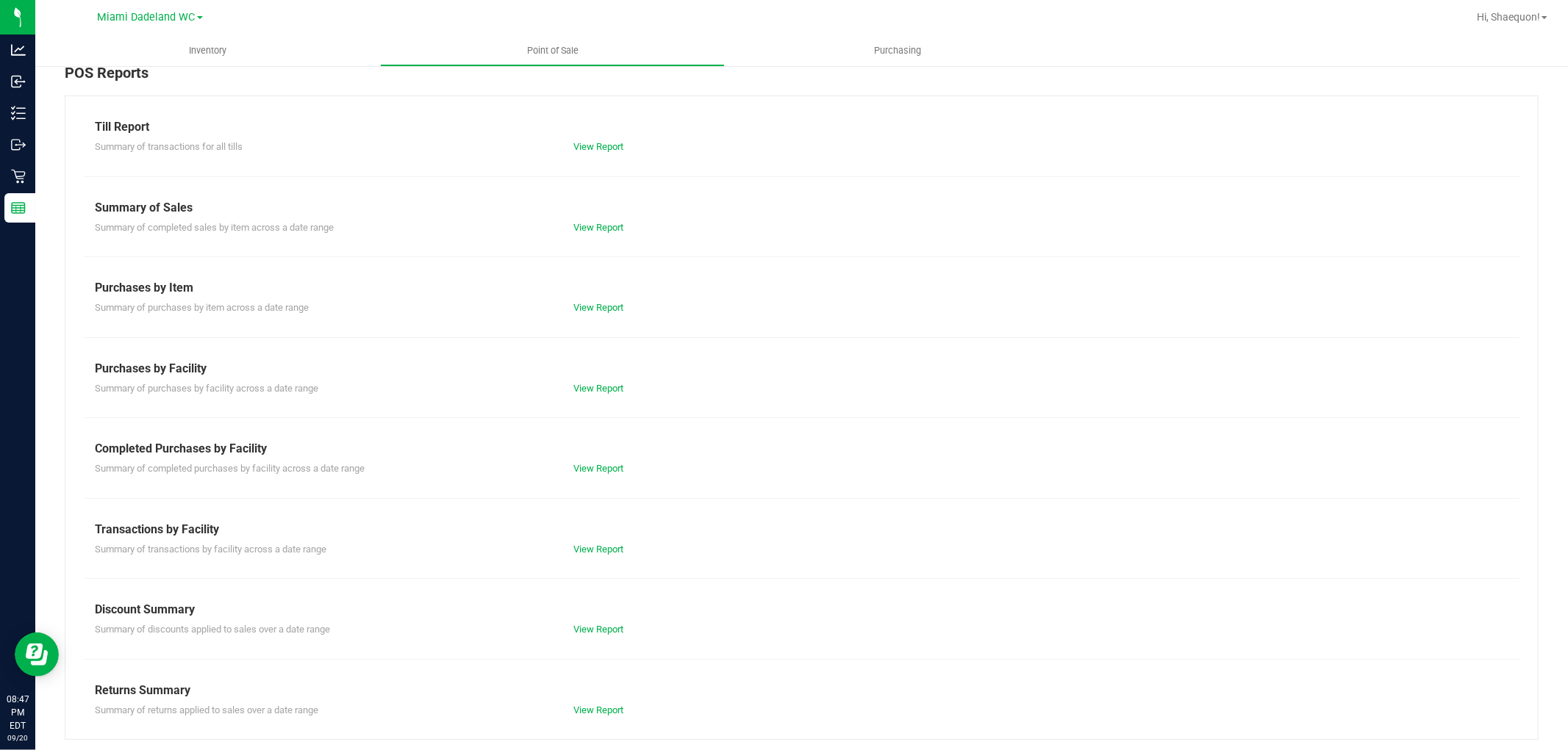
scroll to position [23, 0]
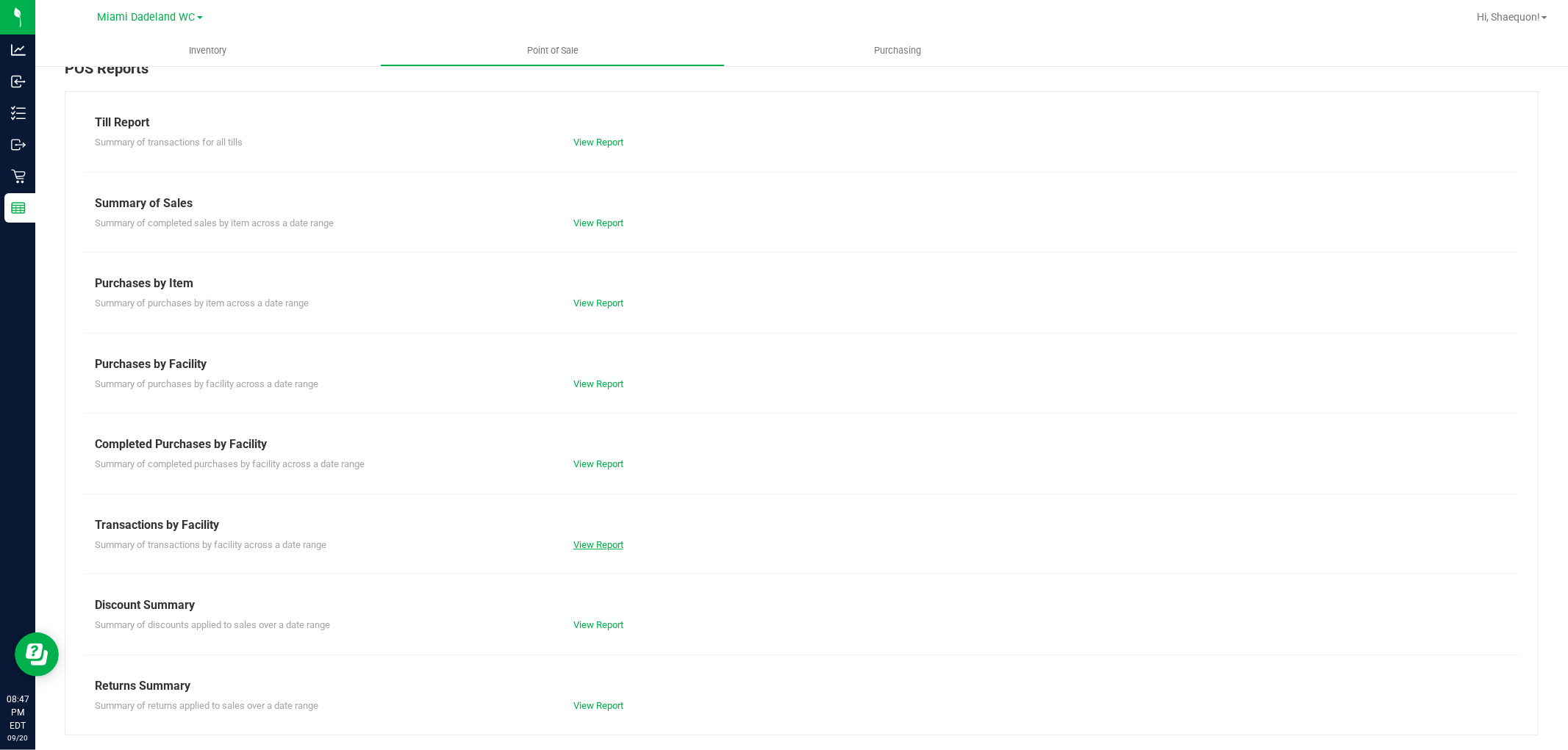
click at [585, 539] on link "View Report" at bounding box center [599, 544] width 50 height 11
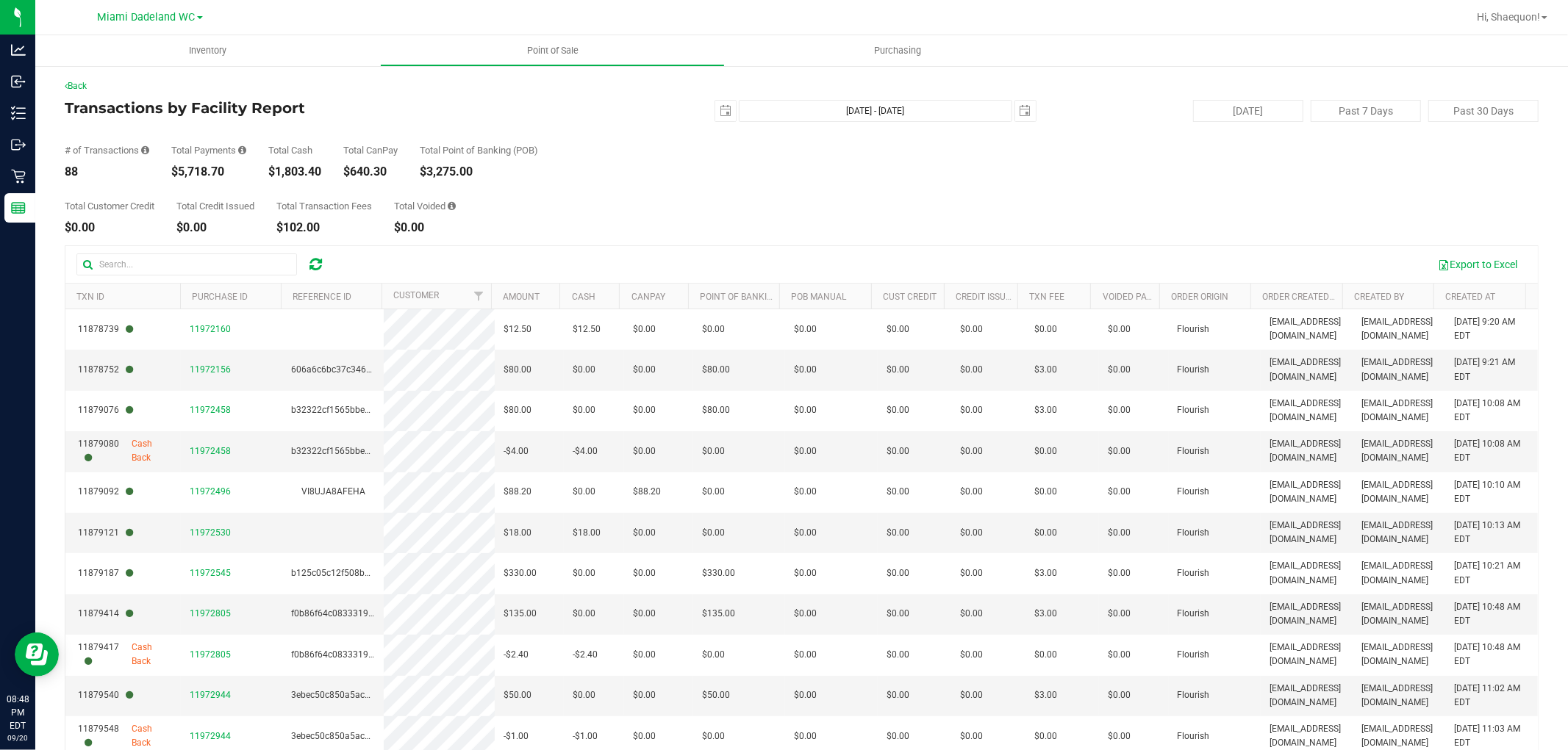
drag, startPoint x: 230, startPoint y: 167, endPoint x: 179, endPoint y: 167, distance: 51.0
click at [179, 167] on div "$5,718.70" at bounding box center [209, 172] width 75 height 12
copy div "5,718.70"
click at [361, 97] on div "Back Transactions by Facility Report 2025-09-19 Sep 19, 2025 - Sep 19, 2025 202…" at bounding box center [802, 449] width 1474 height 738
click at [720, 110] on span "select" at bounding box center [725, 111] width 12 height 12
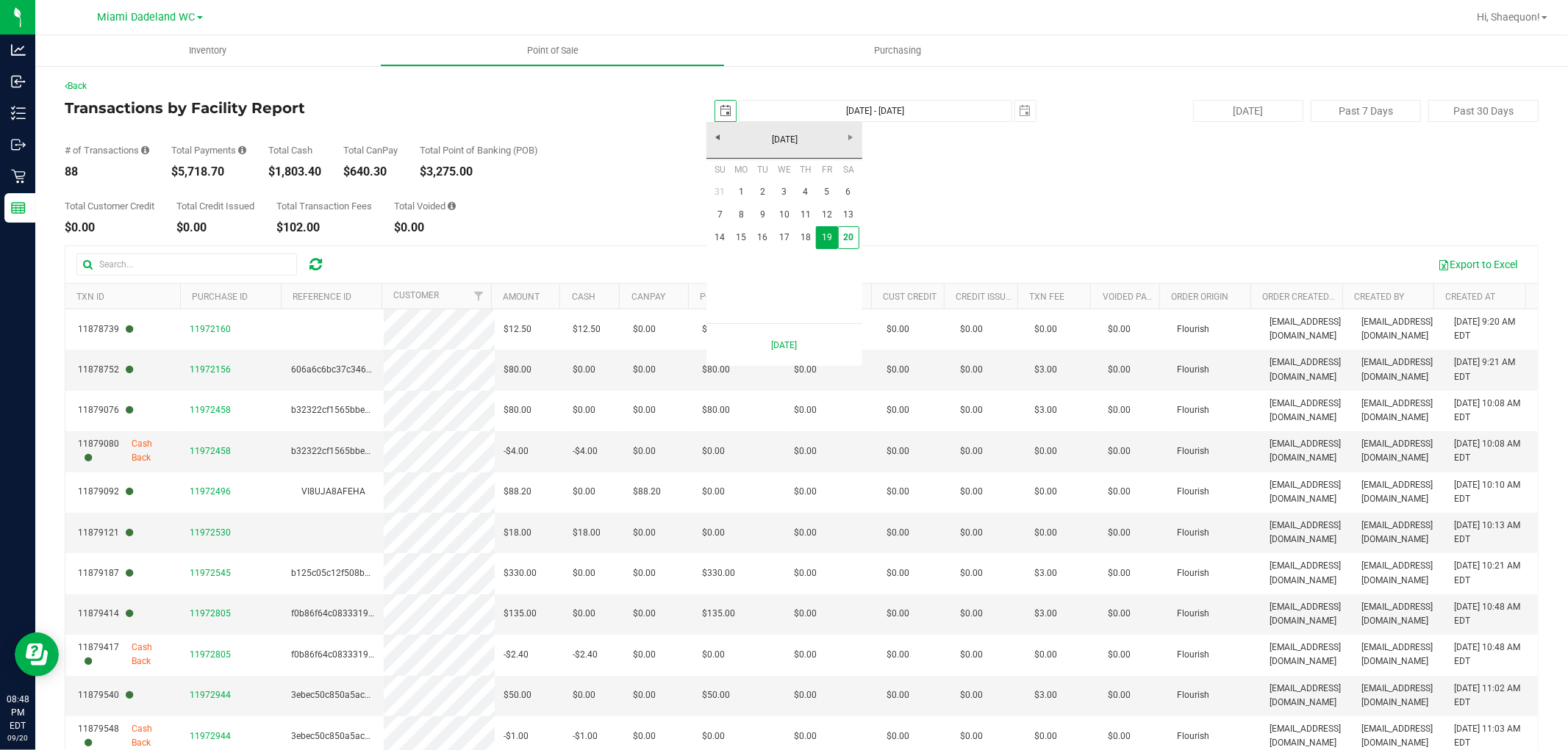
scroll to position [0, 37]
click at [740, 236] on link "15" at bounding box center [740, 237] width 21 height 23
type input "2025-09-15"
type input "Sep 15, 2025 - Sep 19, 2025"
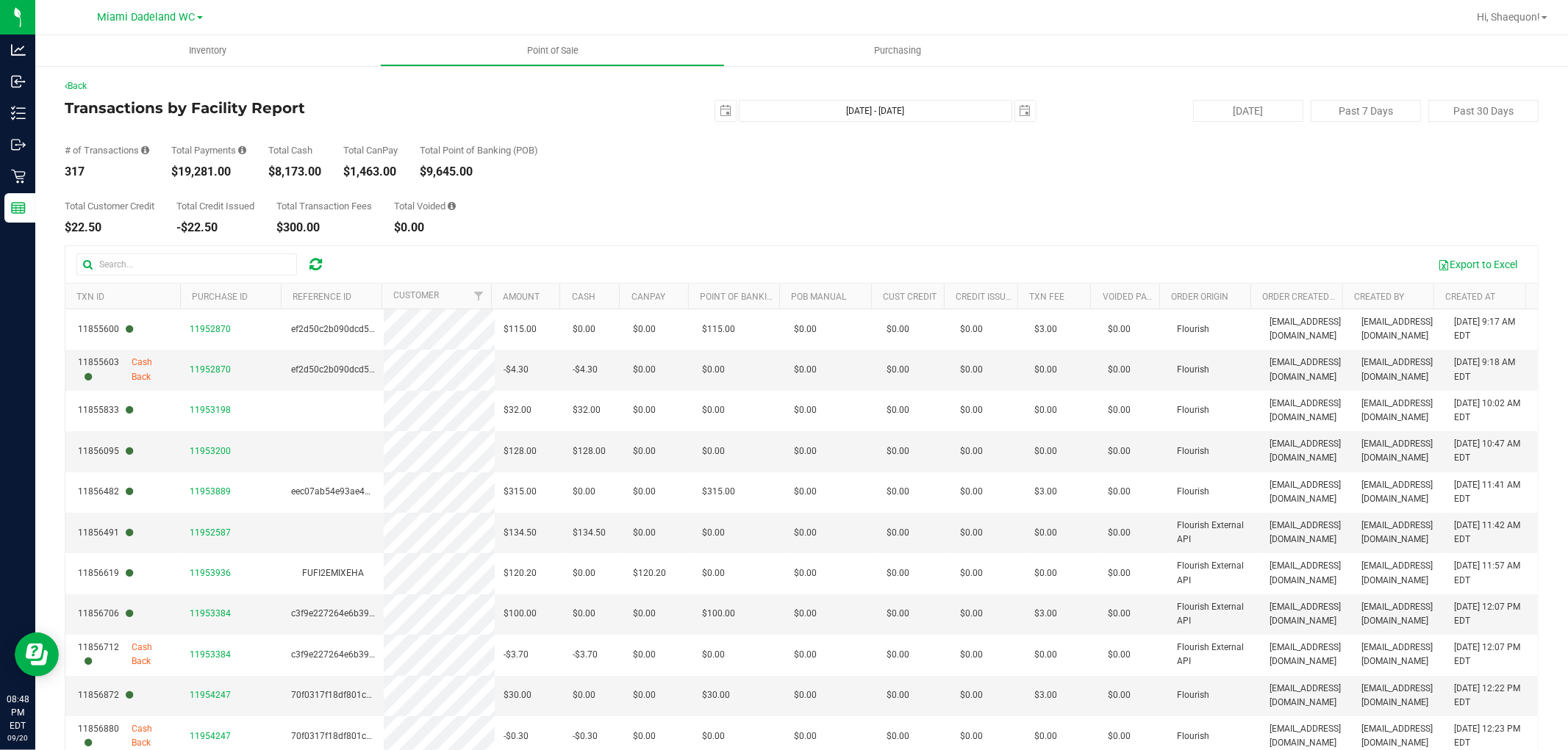
drag, startPoint x: 240, startPoint y: 171, endPoint x: 181, endPoint y: 173, distance: 59.0
click at [181, 173] on div "$19,281.00" at bounding box center [209, 172] width 75 height 12
copy div "19,281.00"
click at [720, 105] on span "select" at bounding box center [725, 111] width 12 height 12
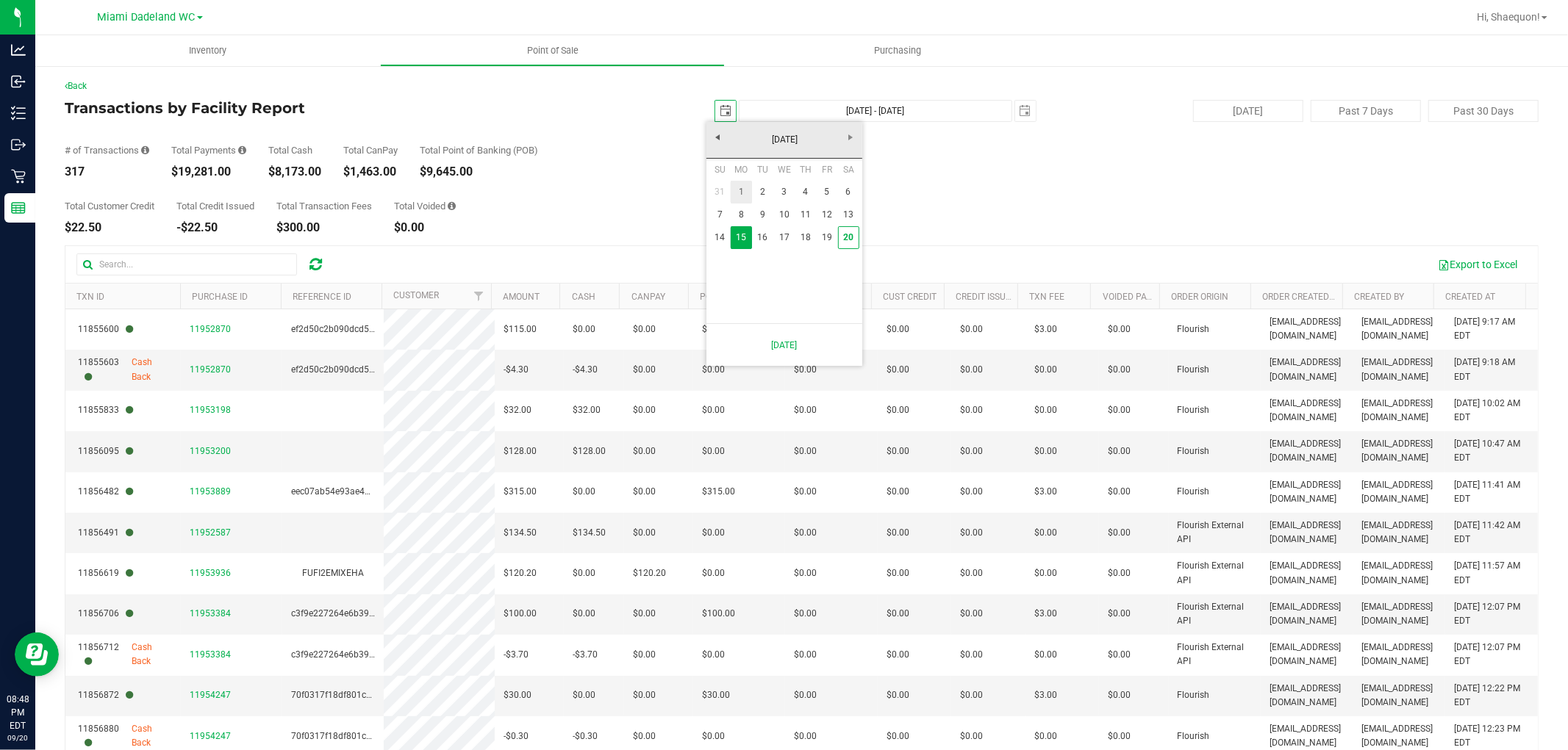
click at [741, 189] on link "1" at bounding box center [740, 192] width 21 height 23
type input "2025-09-01"
type input "Sep 1, 2025 - Sep 19, 2025"
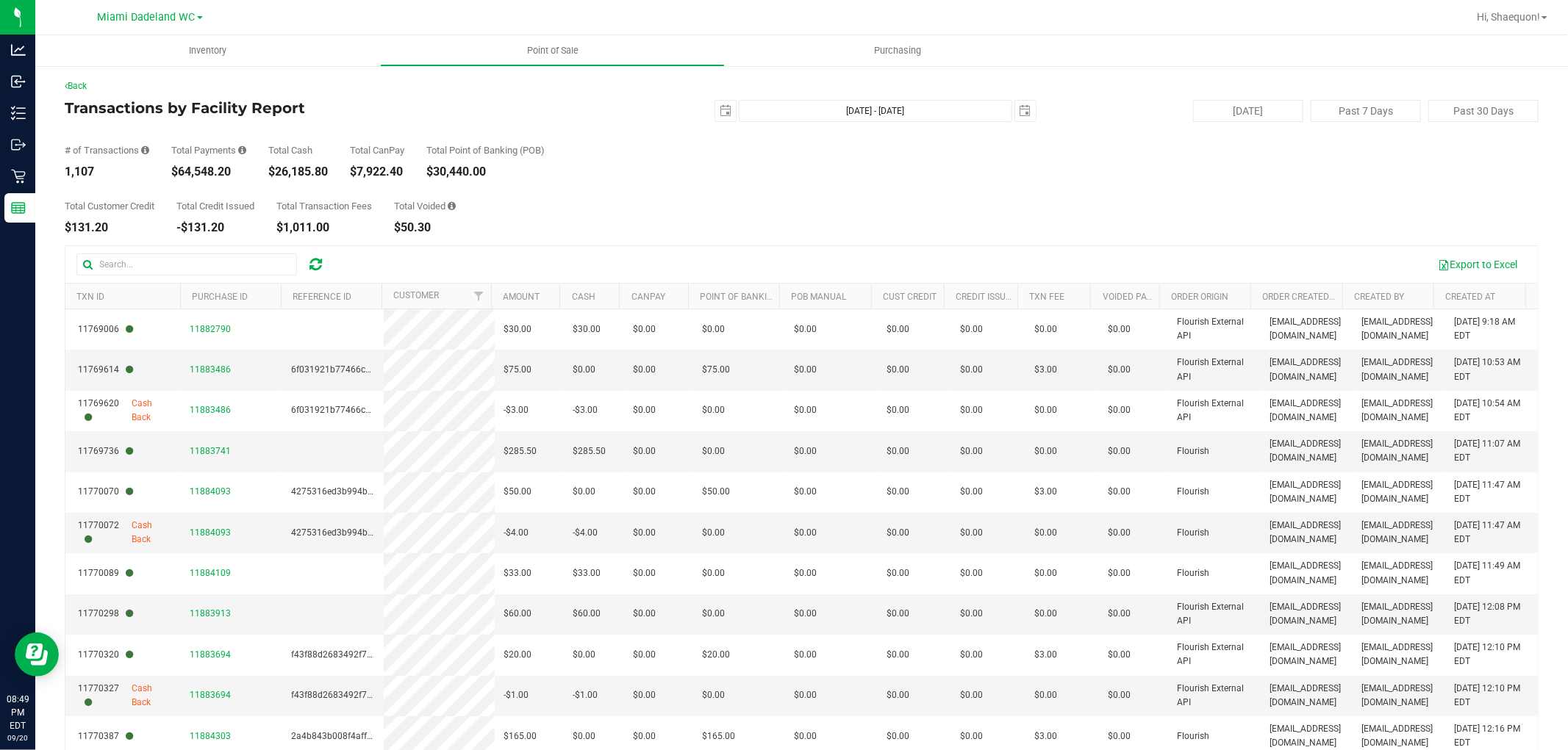
drag, startPoint x: 230, startPoint y: 171, endPoint x: 175, endPoint y: 175, distance: 55.1
click at [175, 175] on div "$64,548.20" at bounding box center [209, 172] width 75 height 12
copy div "64,548.20"
click at [563, 214] on div "Total Customer Credit $131.20 Total Credit Issued -$131.20 Total Transaction Fe…" at bounding box center [802, 205] width 1474 height 56
click at [720, 114] on span "select" at bounding box center [725, 111] width 12 height 12
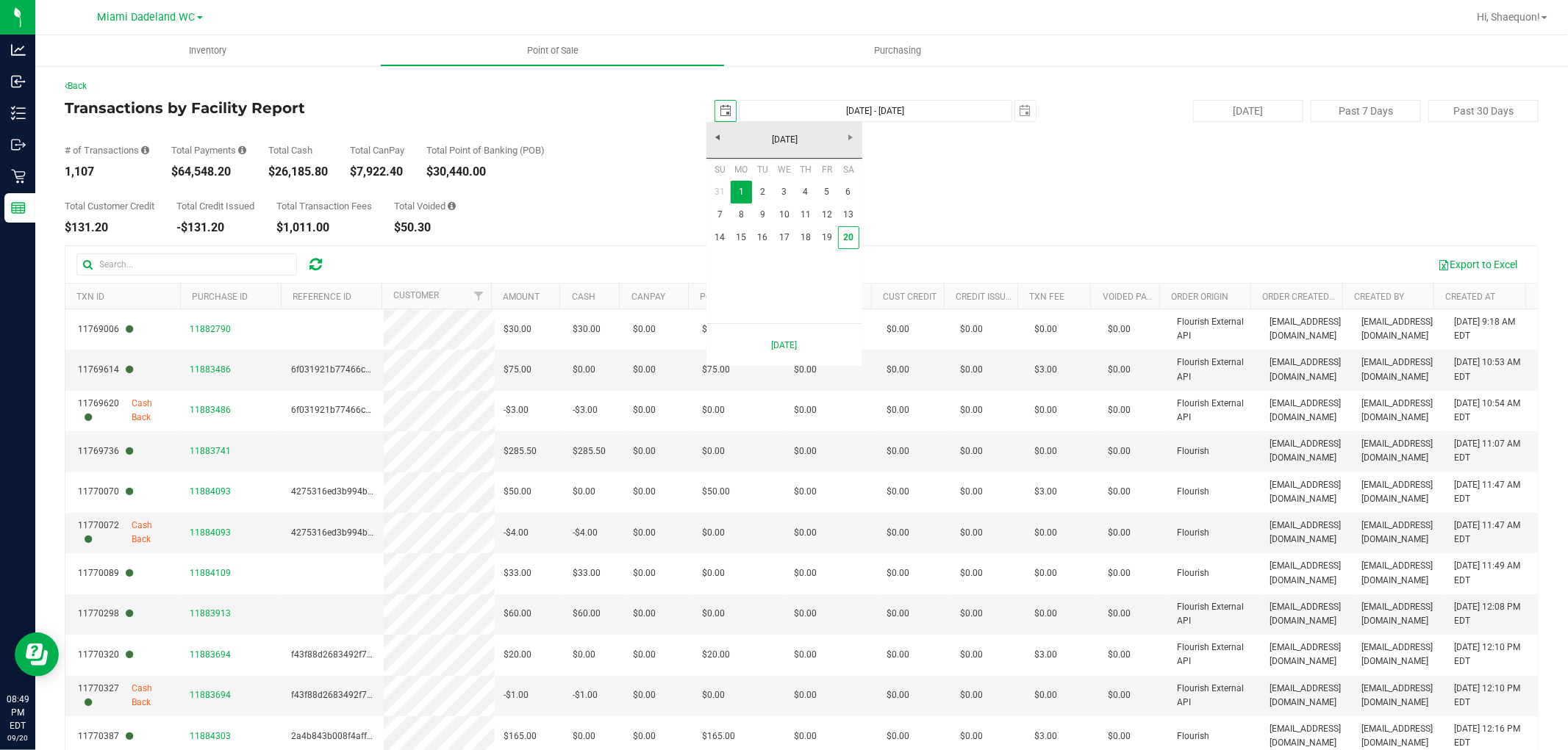
scroll to position [0, 37]
click at [850, 240] on link "20" at bounding box center [848, 237] width 21 height 23
type input "[DATE]"
type input "Sep 20, 2025 - Sep 19, 2025"
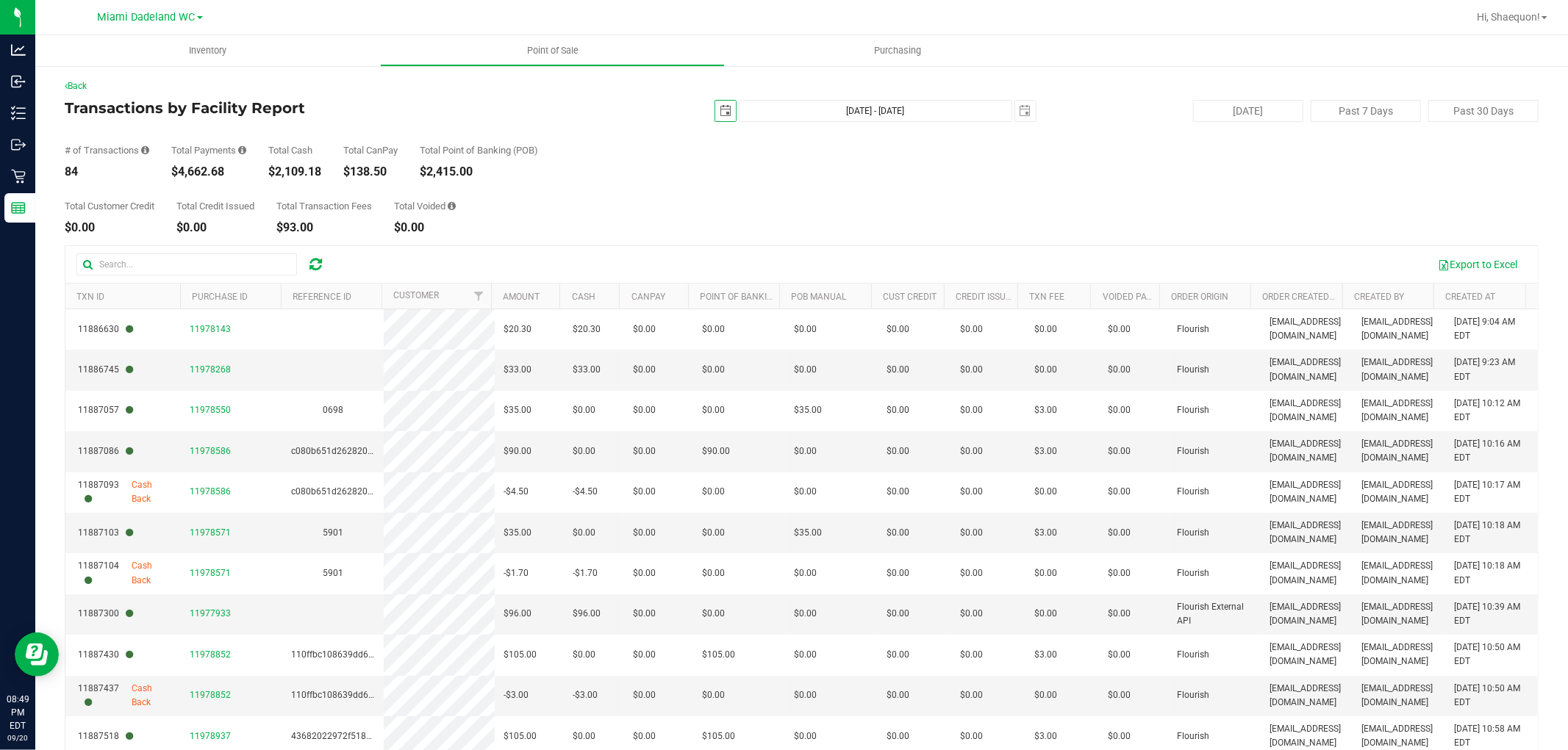
click at [791, 206] on div "Total Customer Credit $0.00 Total Credit Issued $0.00 Total Transaction Fees $9…" at bounding box center [802, 205] width 1474 height 56
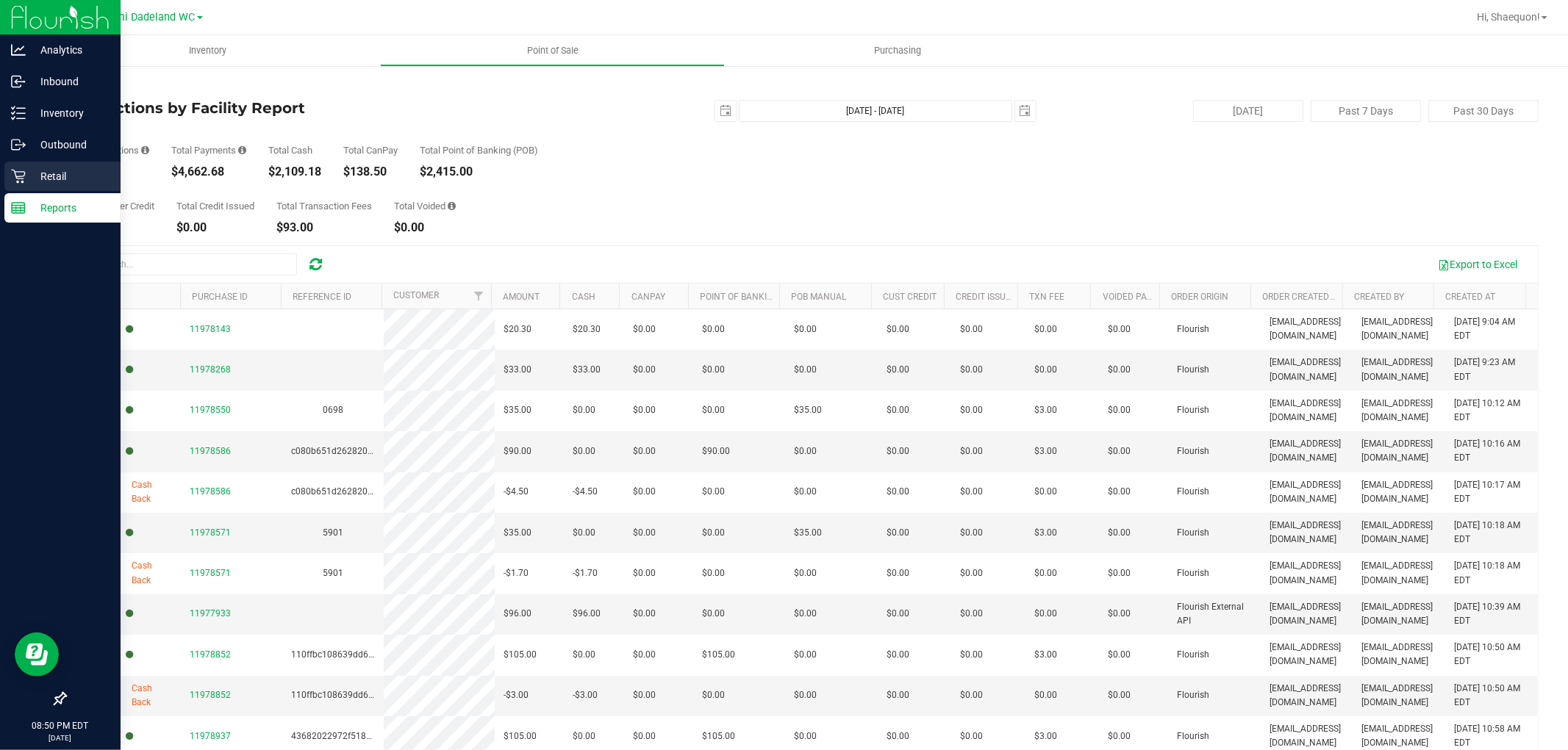
click at [39, 177] on p "Retail" at bounding box center [70, 176] width 88 height 18
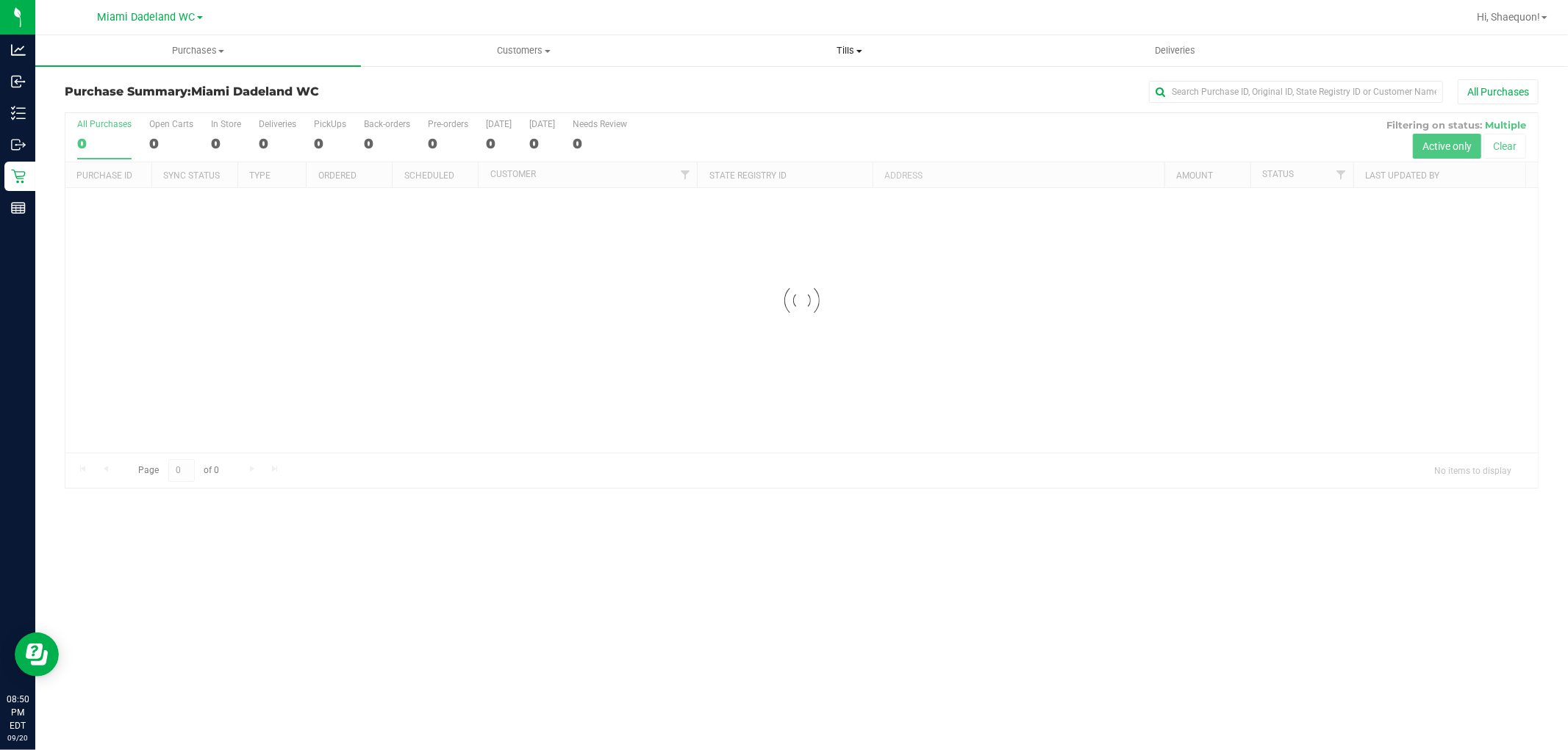
click at [859, 48] on span "Tills" at bounding box center [849, 51] width 324 height 13
click at [768, 86] on span "Manage tills" at bounding box center [736, 88] width 99 height 13
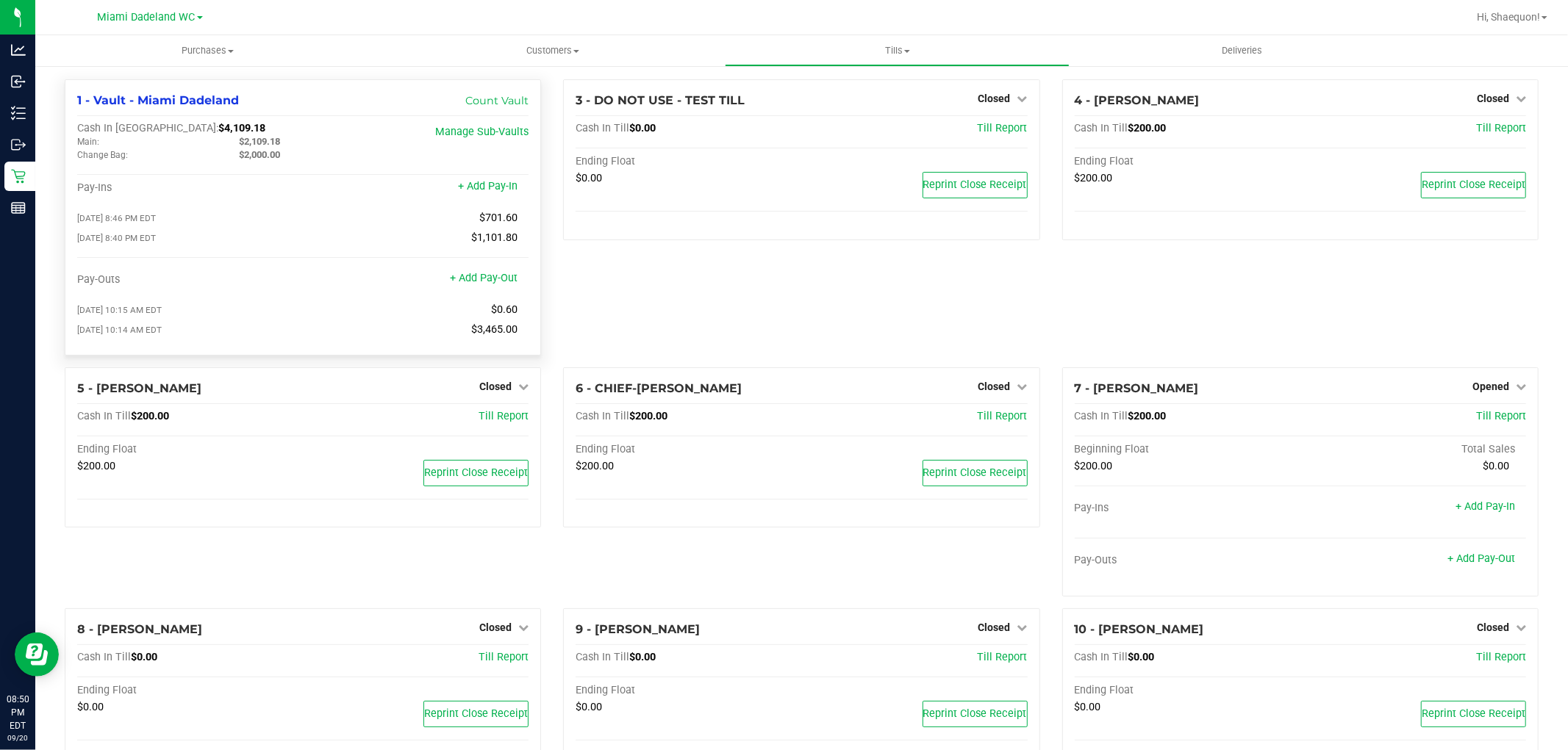
drag, startPoint x: 199, startPoint y: 127, endPoint x: 147, endPoint y: 129, distance: 52.0
click at [147, 129] on div "Cash In Vault: $4,109.18" at bounding box center [228, 129] width 302 height 13
copy span "$4,109.18"
click at [581, 296] on div "3 - DO NOT USE - TEST TILL Closed Open Till Cash In Till $0.00 Till Report Endi…" at bounding box center [801, 223] width 498 height 288
click at [963, 333] on div "3 - DO NOT USE - TEST TILL Closed Open Till Cash In Till $0.00 Till Report Endi…" at bounding box center [801, 223] width 498 height 288
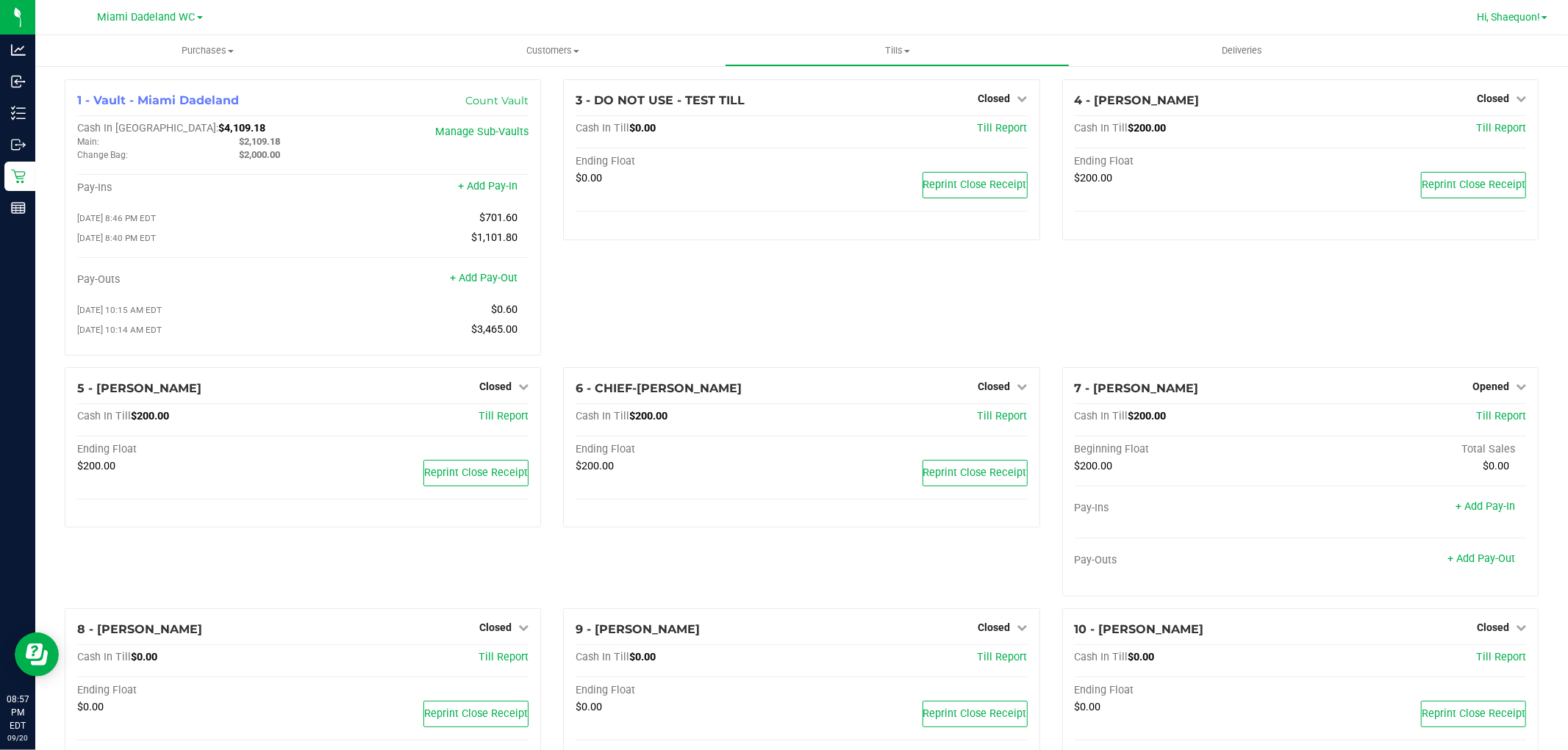
click at [1547, 13] on link "Hi, Shaequon!" at bounding box center [1512, 17] width 82 height 15
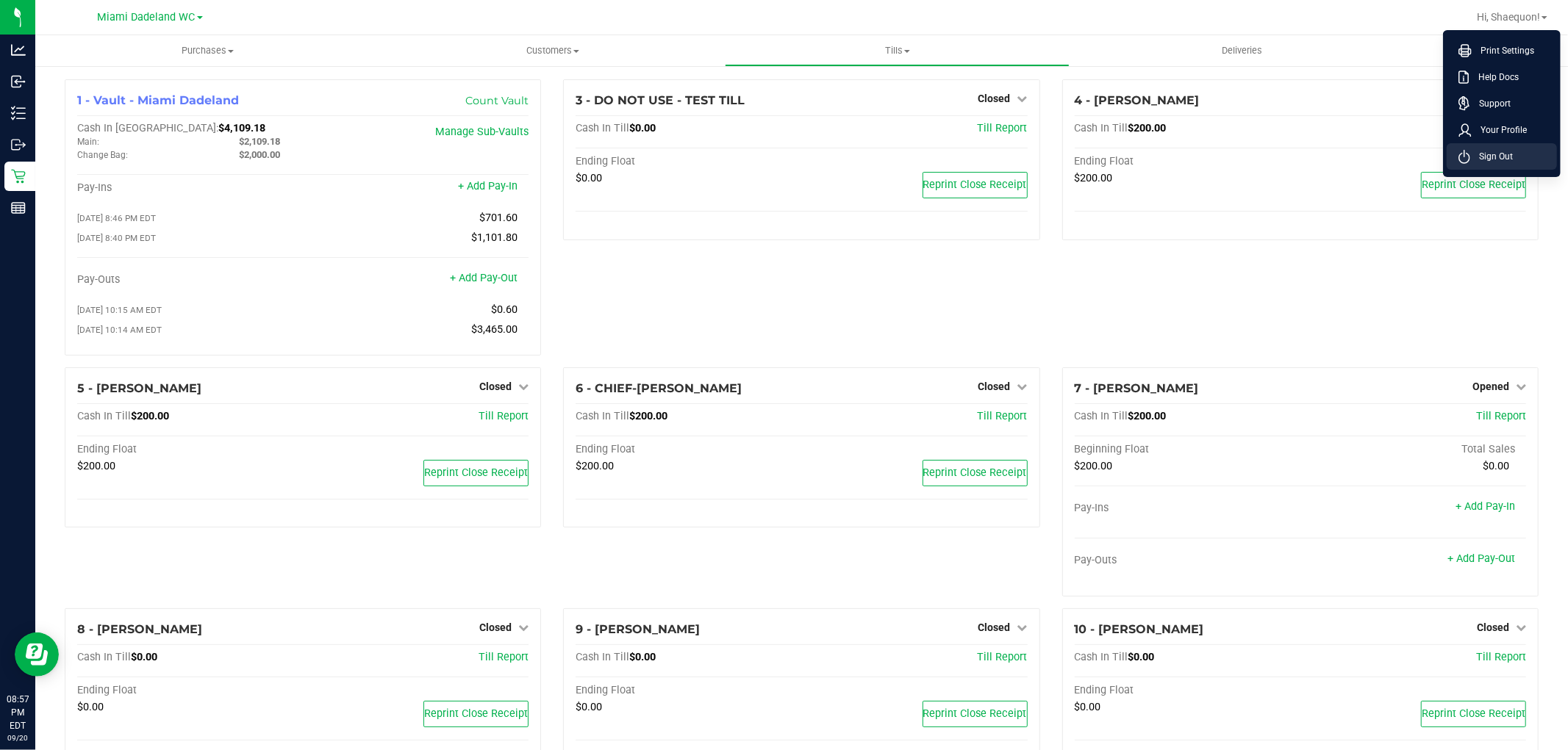
click at [1486, 152] on span "Sign Out" at bounding box center [1491, 157] width 43 height 15
